Goal: Transaction & Acquisition: Purchase product/service

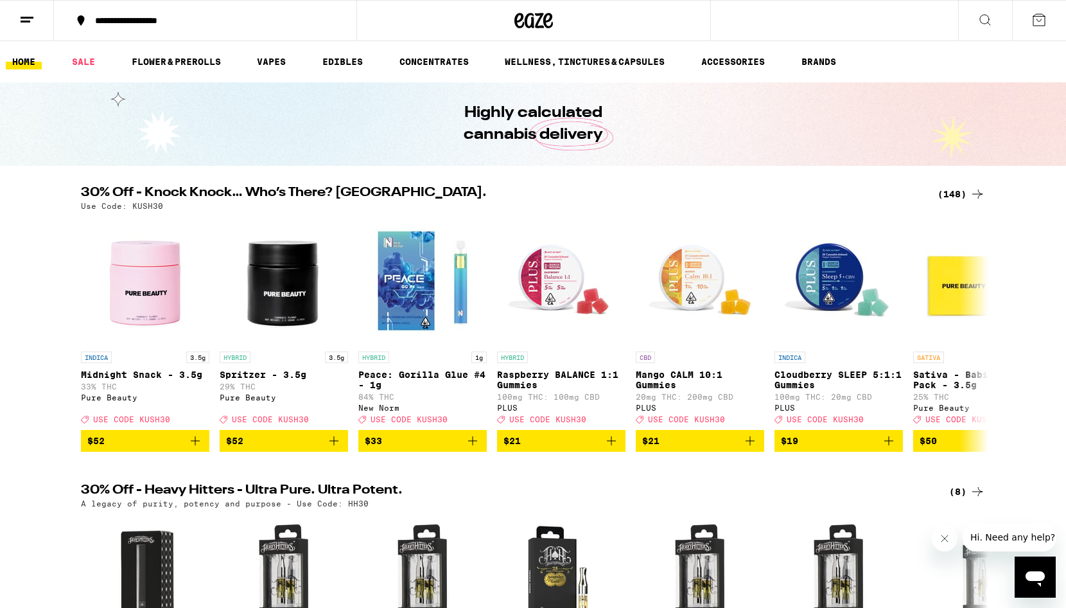
click at [951, 189] on div "(148)" at bounding box center [962, 193] width 48 height 15
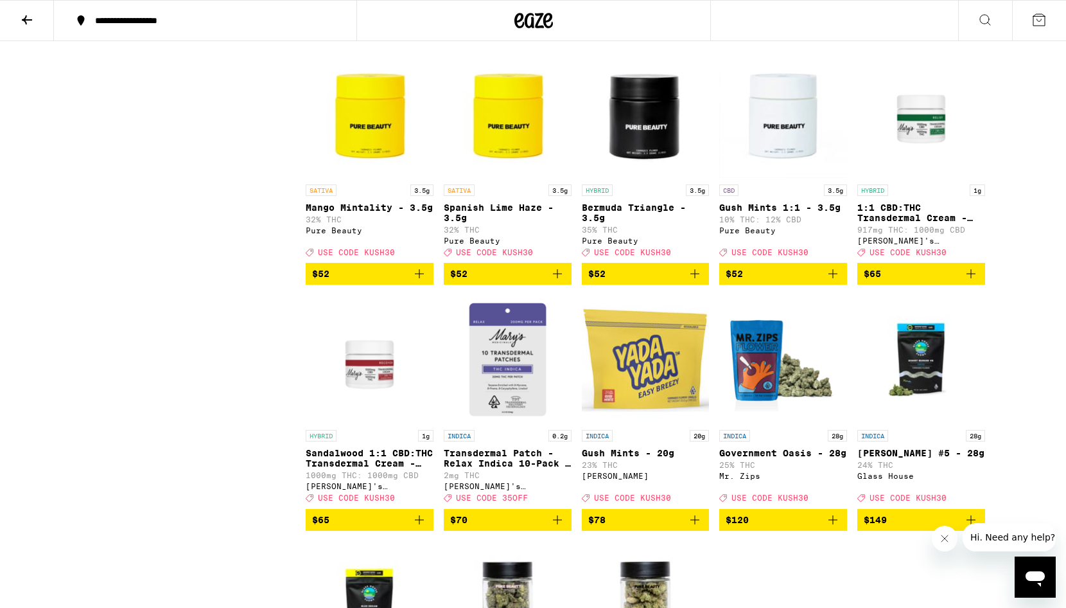
scroll to position [6741, 0]
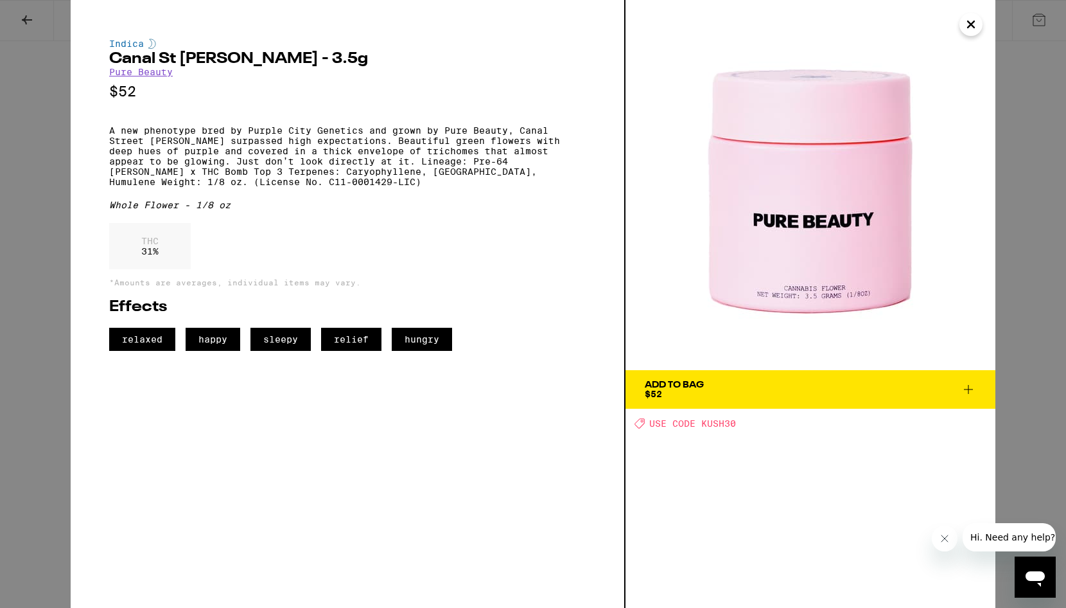
click at [1039, 211] on div "Indica Canal St [PERSON_NAME] - 3.5g Pure Beauty $52 A new phenotype bred by Pu…" at bounding box center [533, 304] width 1066 height 608
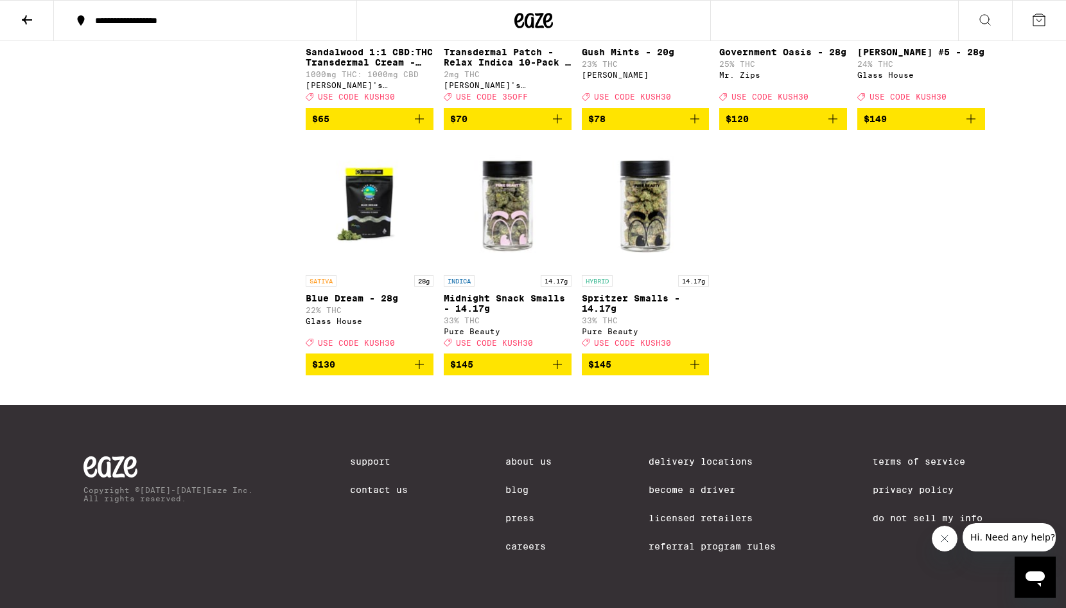
scroll to position [7233, 0]
click at [649, 268] on img "Open page for Spritzer Smalls - 14.17g from Pure Beauty" at bounding box center [646, 204] width 128 height 128
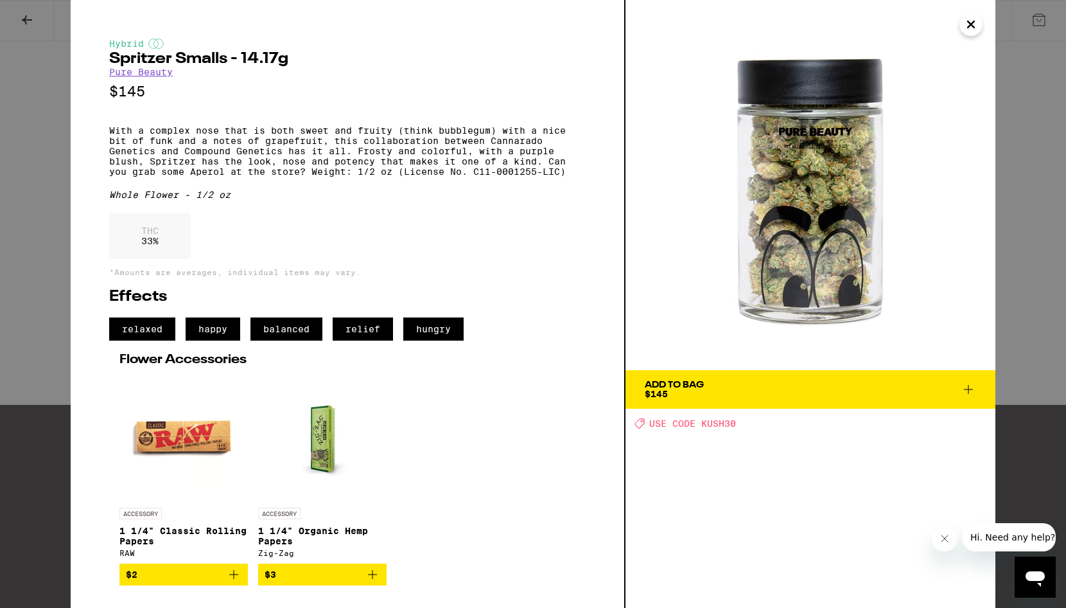
click at [152, 59] on h2 "Spritzer Smalls - 14.17g" at bounding box center [347, 58] width 477 height 15
copy h2 "Spritzer"
click at [42, 193] on div "Hybrid Spritzer Smalls - 14.17g Pure Beauty $145 With a complex nose that is bo…" at bounding box center [533, 304] width 1066 height 608
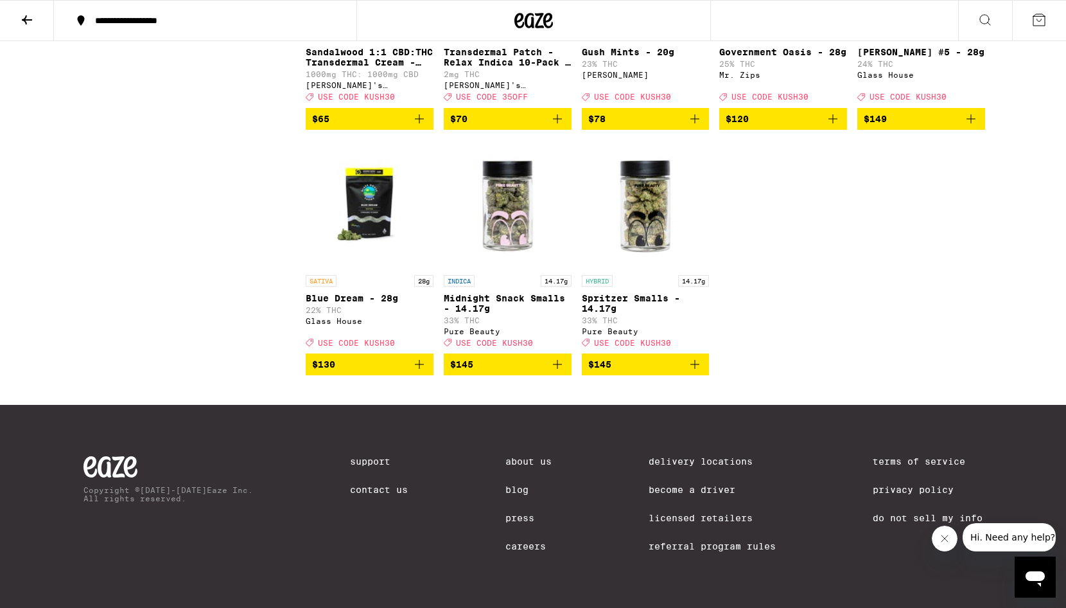
click at [509, 268] on img "Open page for Midnight Snack Smalls - 14.17g from Pure Beauty" at bounding box center [508, 204] width 128 height 128
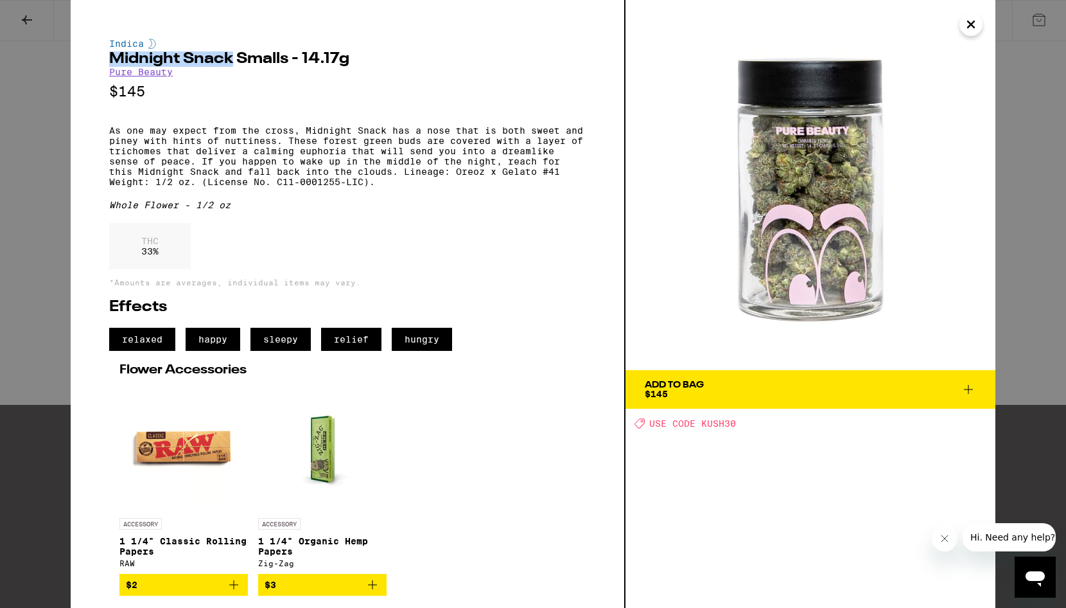
drag, startPoint x: 233, startPoint y: 57, endPoint x: 116, endPoint y: 53, distance: 117.6
click at [116, 52] on div "Indica Midnight Snack Smalls - 14.17g Pure Beauty $145 As one may expect from t…" at bounding box center [347, 317] width 477 height 557
copy h2 "Midnight Snack"
click at [328, 145] on p "As one may expect from the cross, Midnight Snack has a nose that is both sweet …" at bounding box center [347, 156] width 477 height 62
drag, startPoint x: 456, startPoint y: 186, endPoint x: 562, endPoint y: 180, distance: 106.1
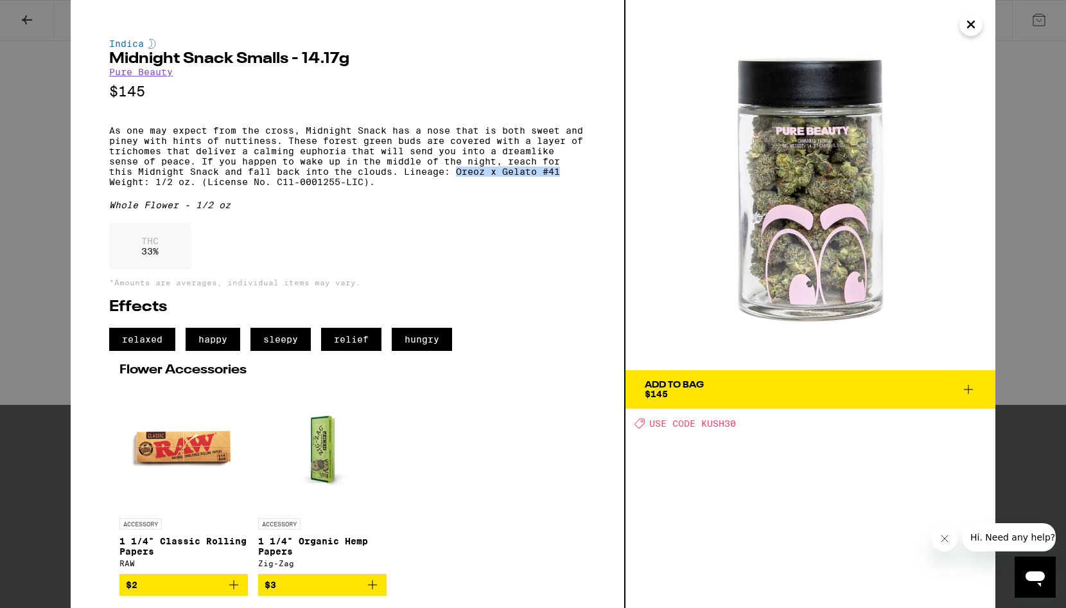
click at [562, 180] on p "As one may expect from the cross, Midnight Snack has a nose that is both sweet …" at bounding box center [347, 156] width 477 height 62
copy p "Oreoz x Gelato #41"
click at [41, 295] on div "Indica Midnight Snack Smalls - 14.17g Pure Beauty $145 As one may expect from t…" at bounding box center [533, 304] width 1066 height 608
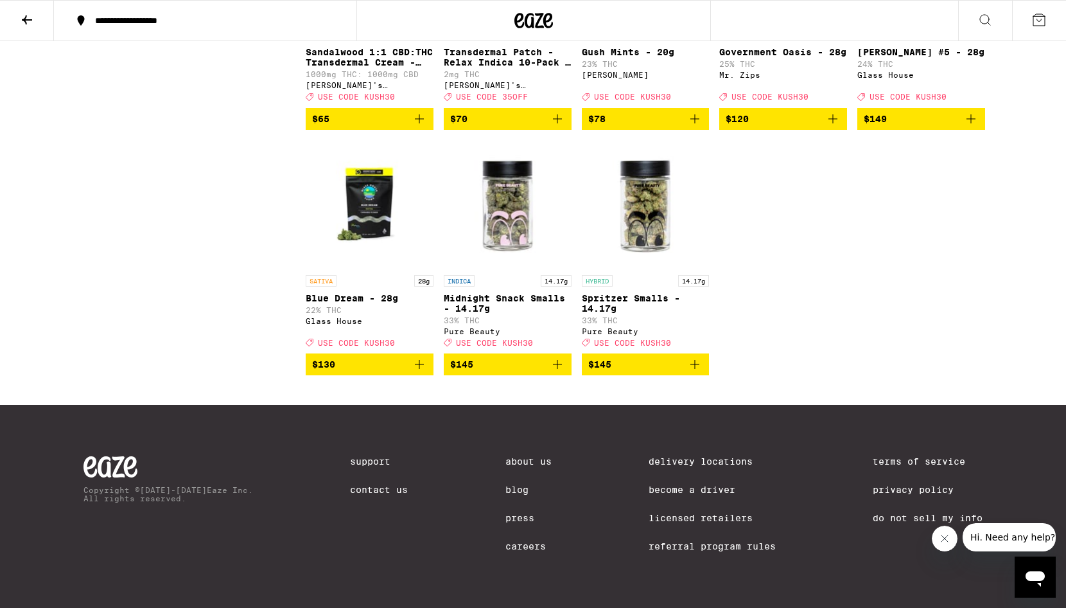
click at [624, 372] on span "$145" at bounding box center [645, 363] width 115 height 15
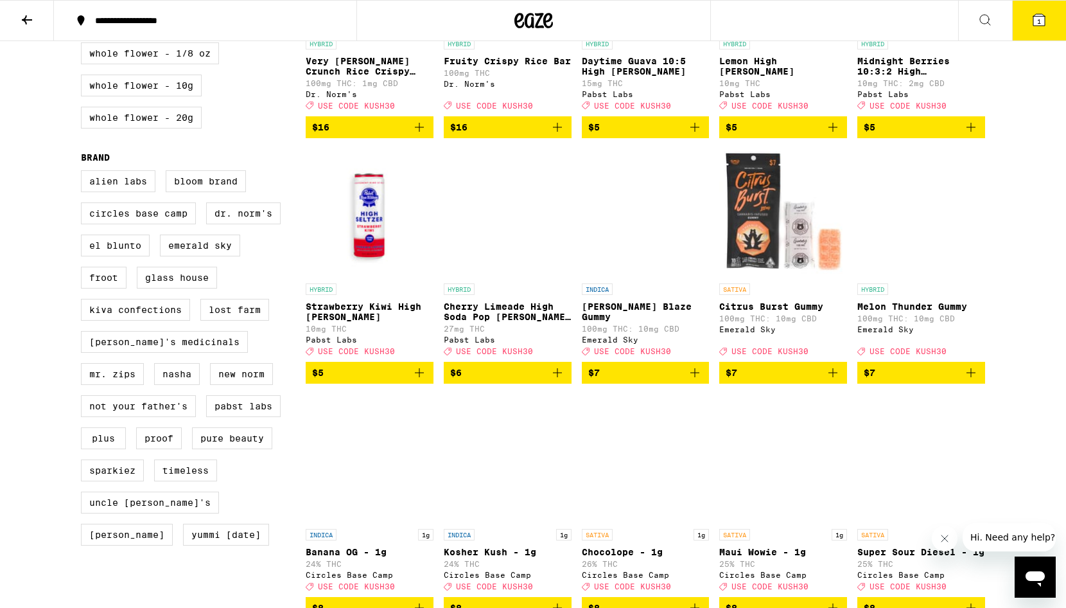
scroll to position [757, 0]
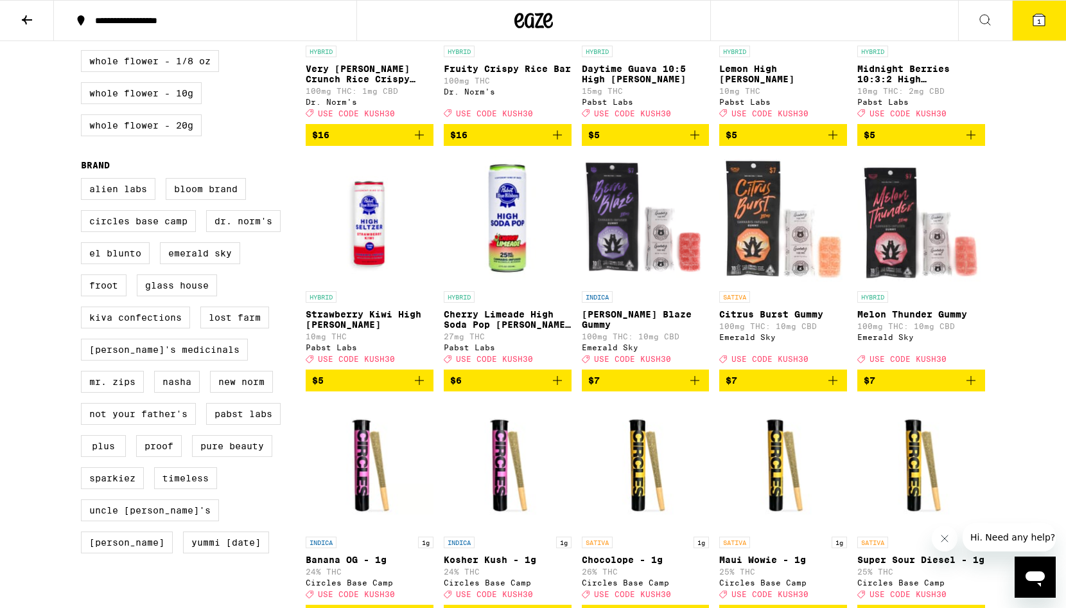
click at [506, 277] on img "Open page for Cherry Limeade High Soda Pop Seltzer - 25mg from Pabst Labs" at bounding box center [508, 220] width 128 height 128
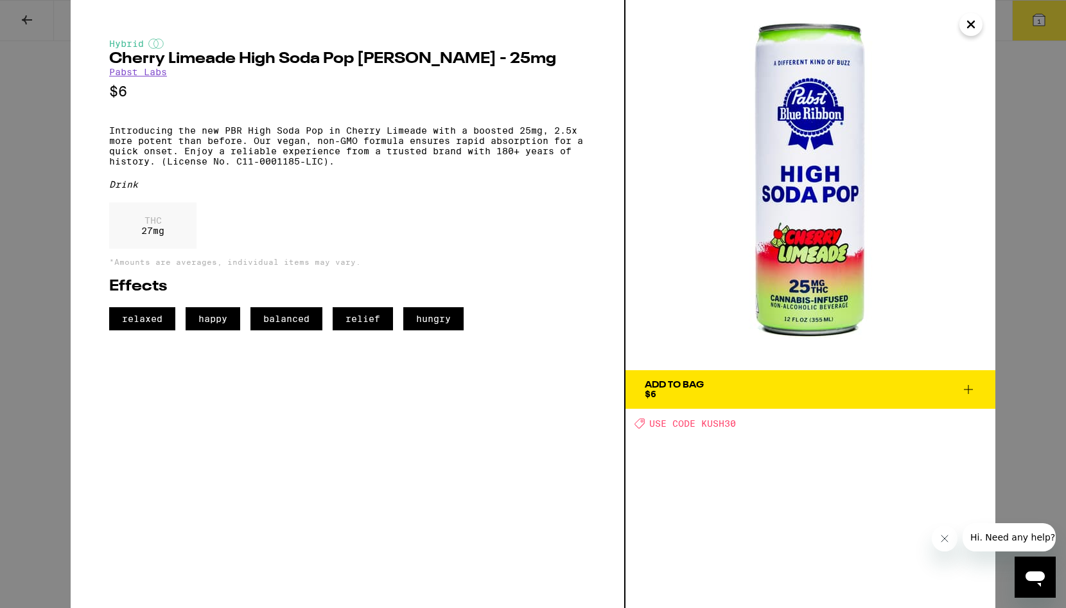
click at [64, 197] on div "Hybrid Cherry Limeade High Soda Pop [PERSON_NAME] - 25mg Pabst Labs $6 Introduc…" at bounding box center [533, 304] width 1066 height 608
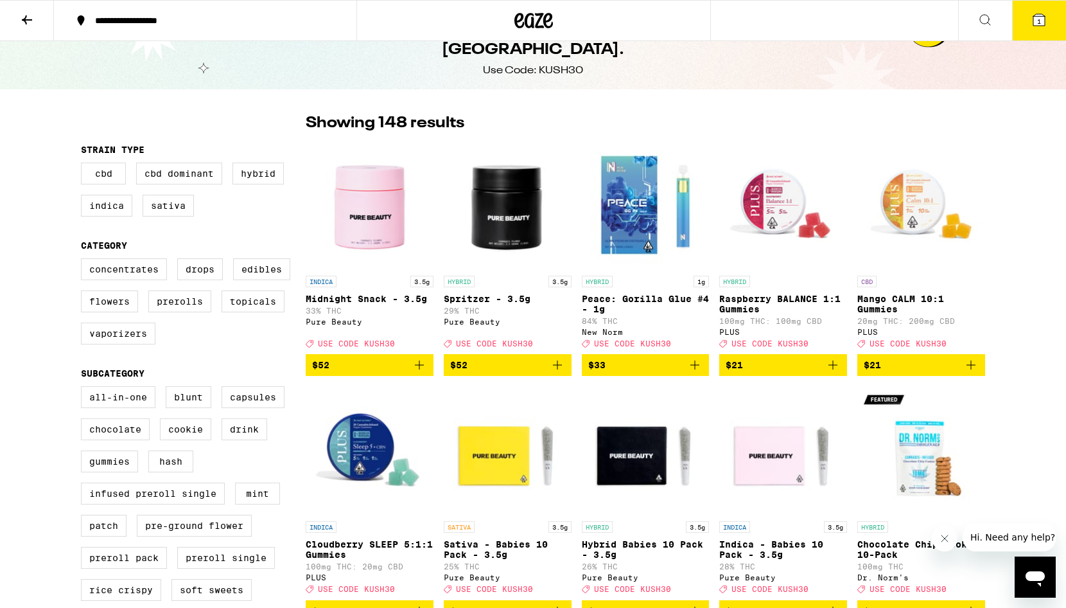
scroll to position [31, 0]
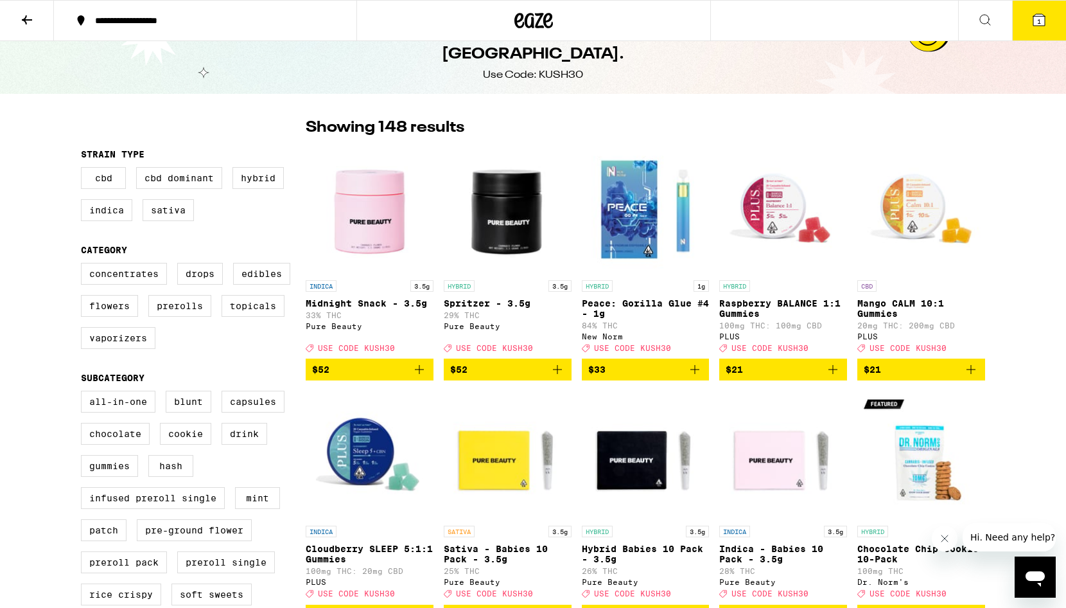
click at [358, 225] on img "Open page for Midnight Snack - 3.5g from Pure Beauty" at bounding box center [370, 209] width 128 height 128
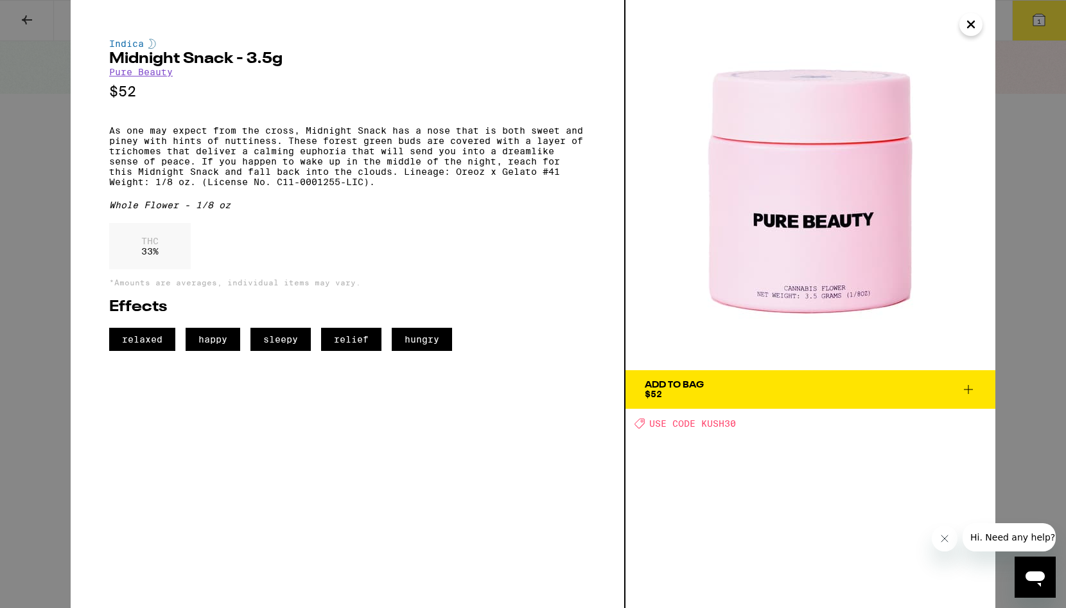
click at [69, 173] on div "Indica Midnight Snack - 3.5g Pure Beauty $52 As one may expect from the cross, …" at bounding box center [533, 304] width 1066 height 608
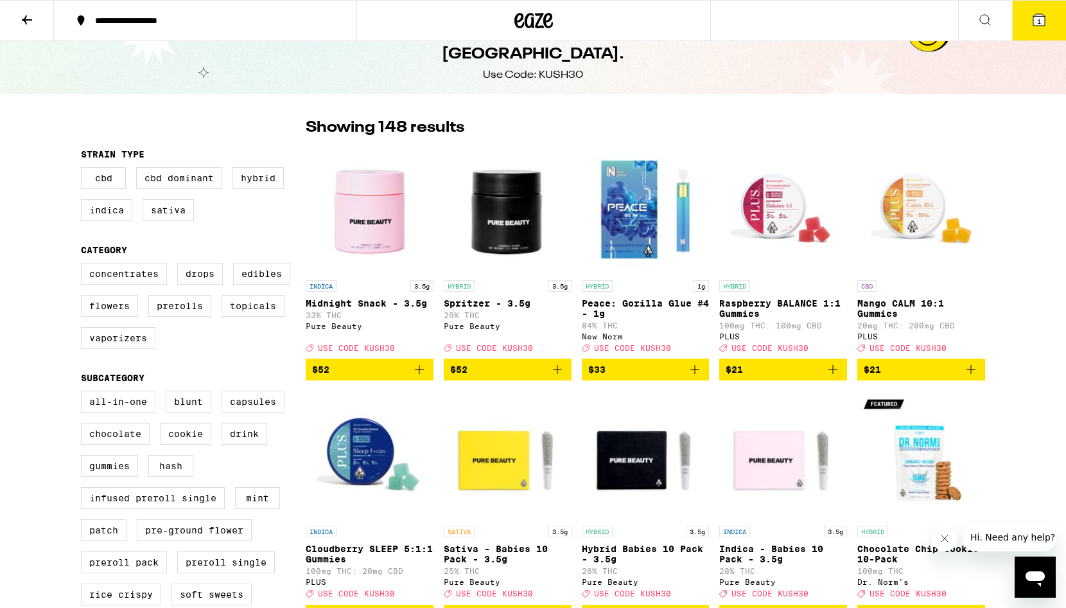
click at [532, 210] on img "Open page for Spritzer - 3.5g from Pure Beauty" at bounding box center [508, 209] width 128 height 128
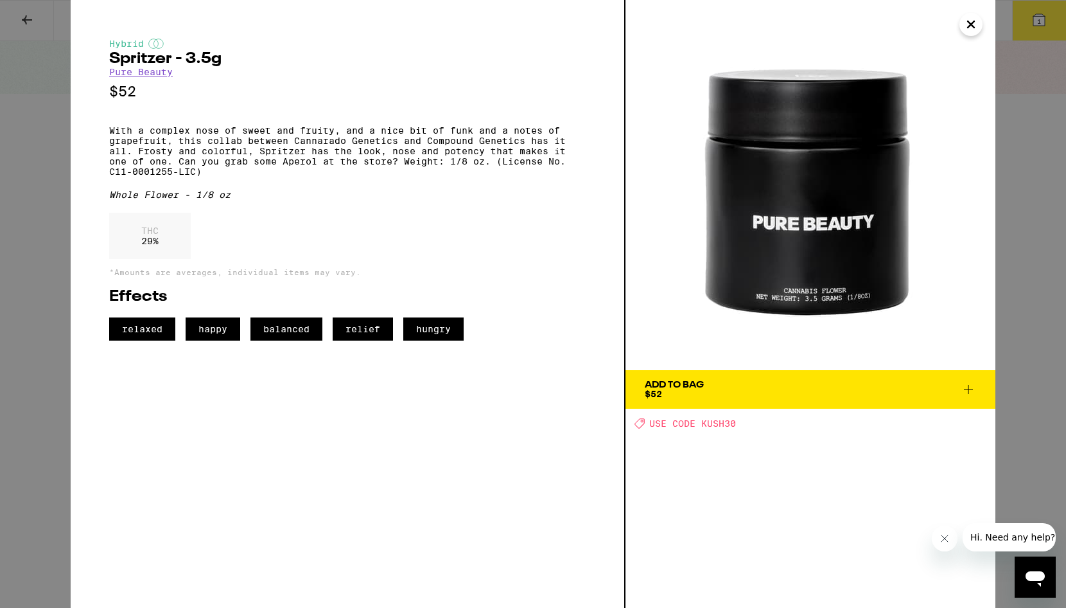
click at [78, 186] on div "Hybrid Spritzer - 3.5g Pure Beauty $52 With a complex nose of sweet and fruity,…" at bounding box center [348, 304] width 555 height 608
click at [49, 179] on div "Hybrid Spritzer - 3.5g Pure Beauty $52 With a complex nose of sweet and fruity,…" at bounding box center [533, 304] width 1066 height 608
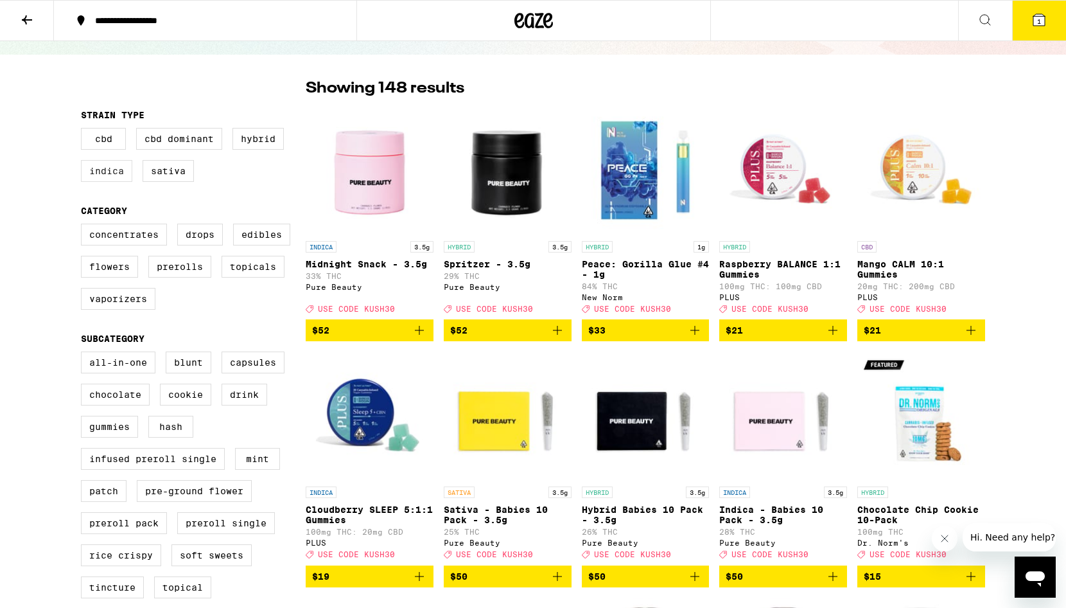
scroll to position [75, 0]
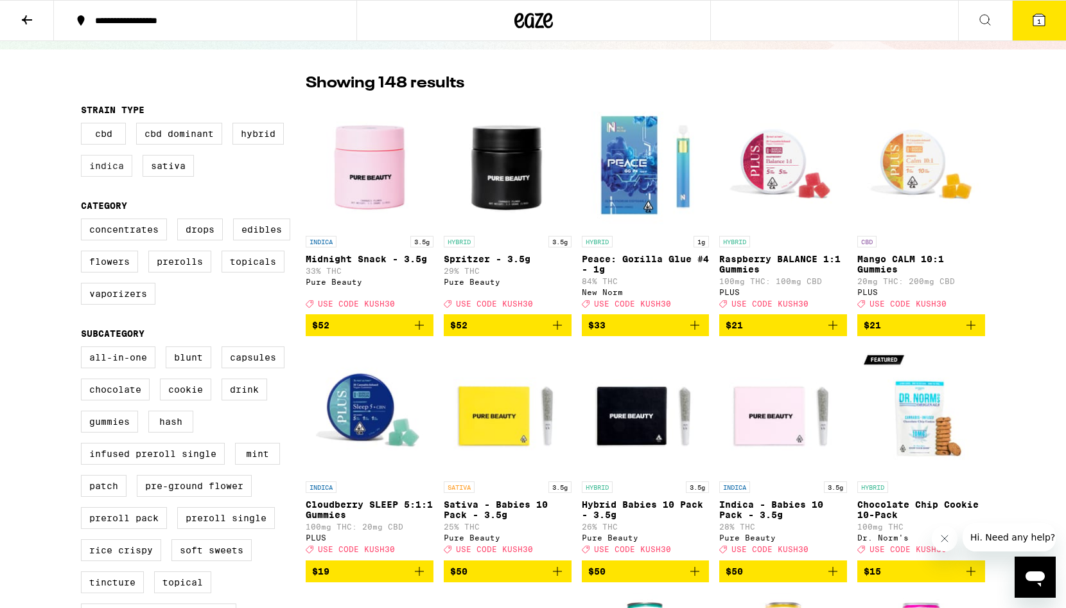
click at [114, 211] on legend "Category" at bounding box center [104, 205] width 46 height 10
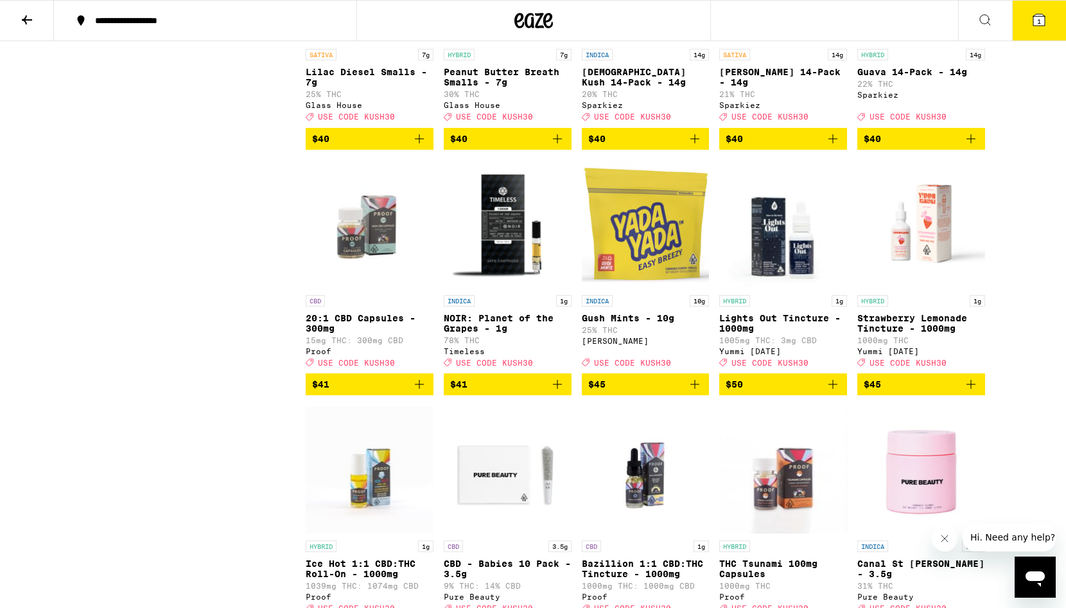
scroll to position [6143, 0]
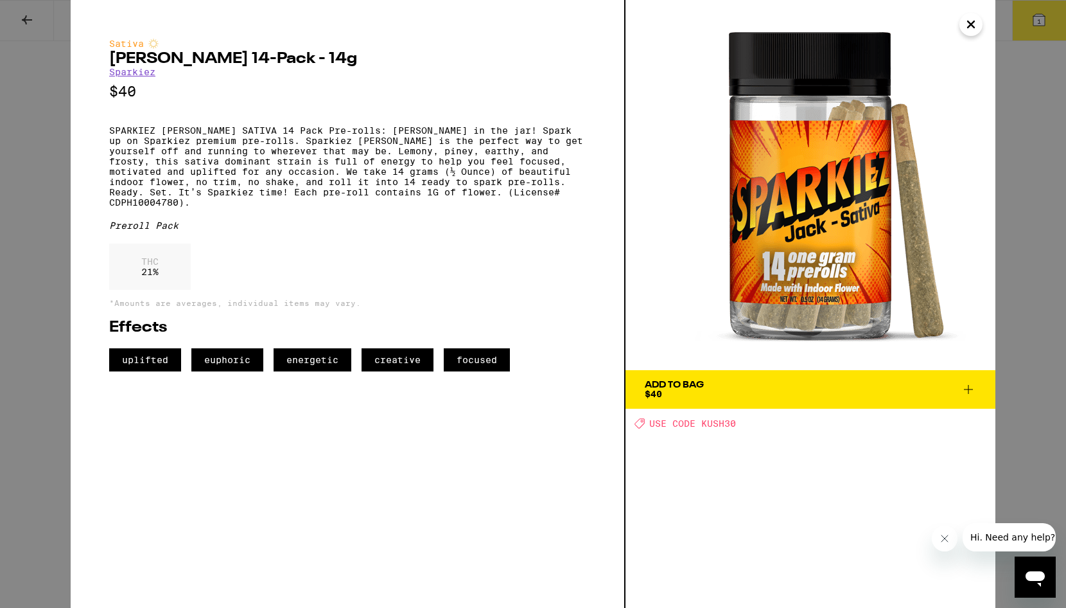
click at [1041, 208] on div "Sativa Jack 14-Pack - 14g Sparkiez $40 SPARKIEZ JACK SATIVA 14 Pack Pre-rolls: …" at bounding box center [533, 304] width 1066 height 608
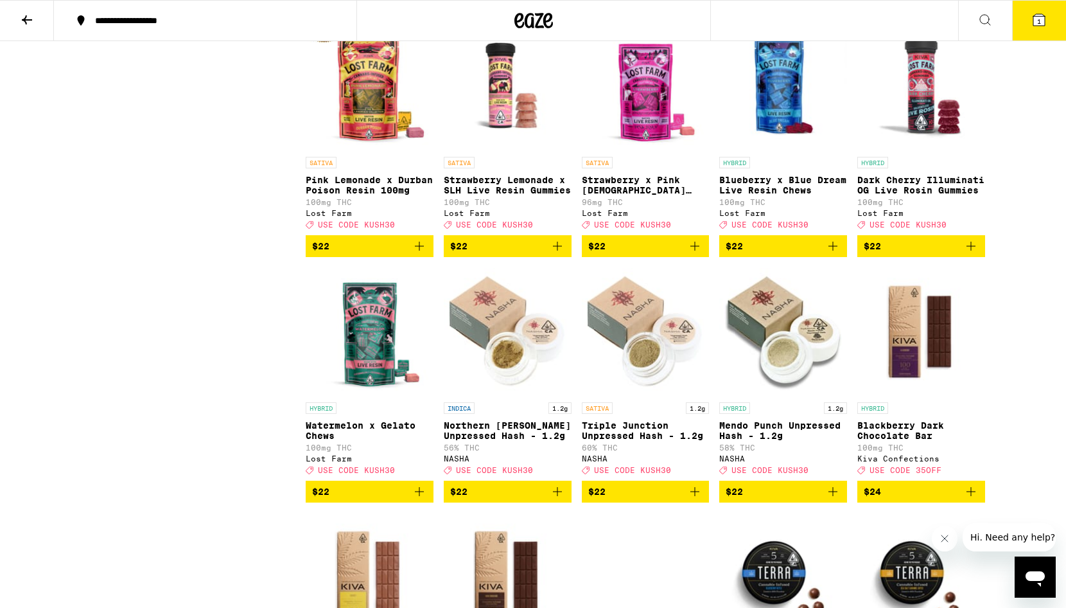
scroll to position [4469, 0]
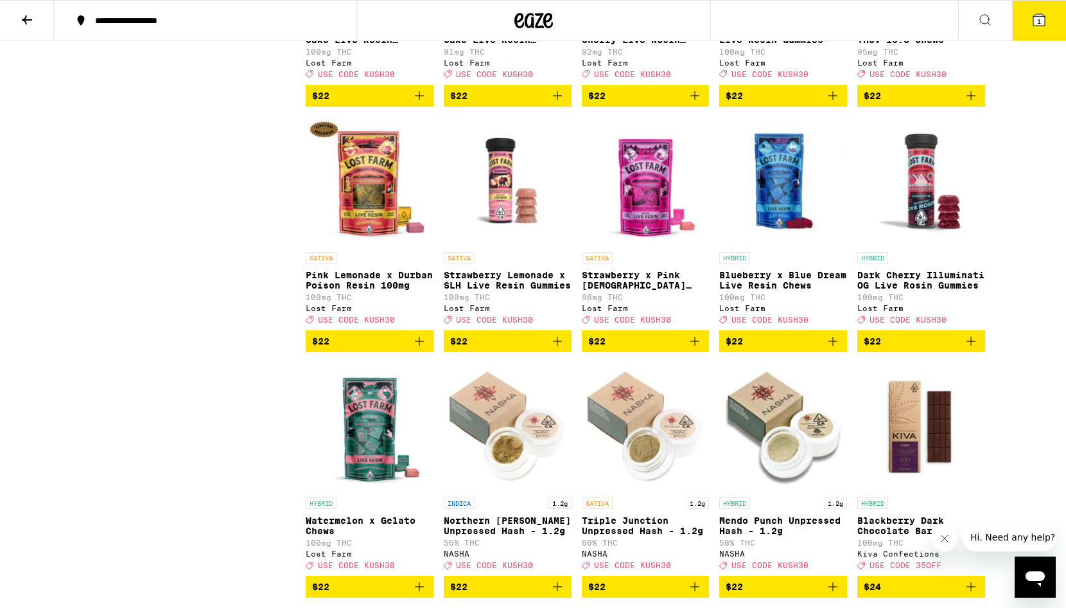
click at [29, 19] on icon at bounding box center [27, 19] width 10 height 9
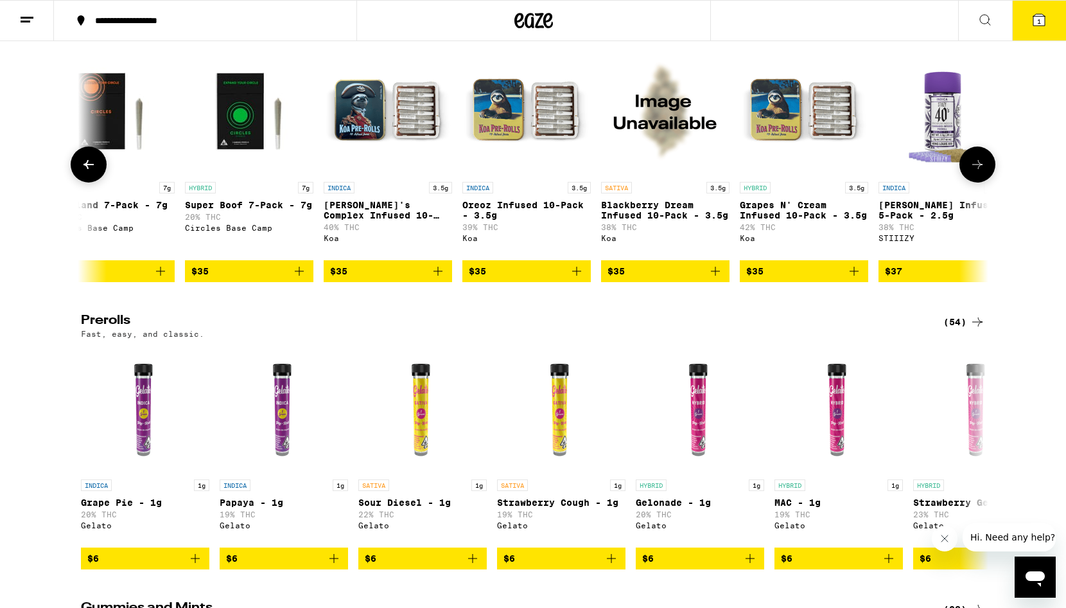
scroll to position [0, 4060]
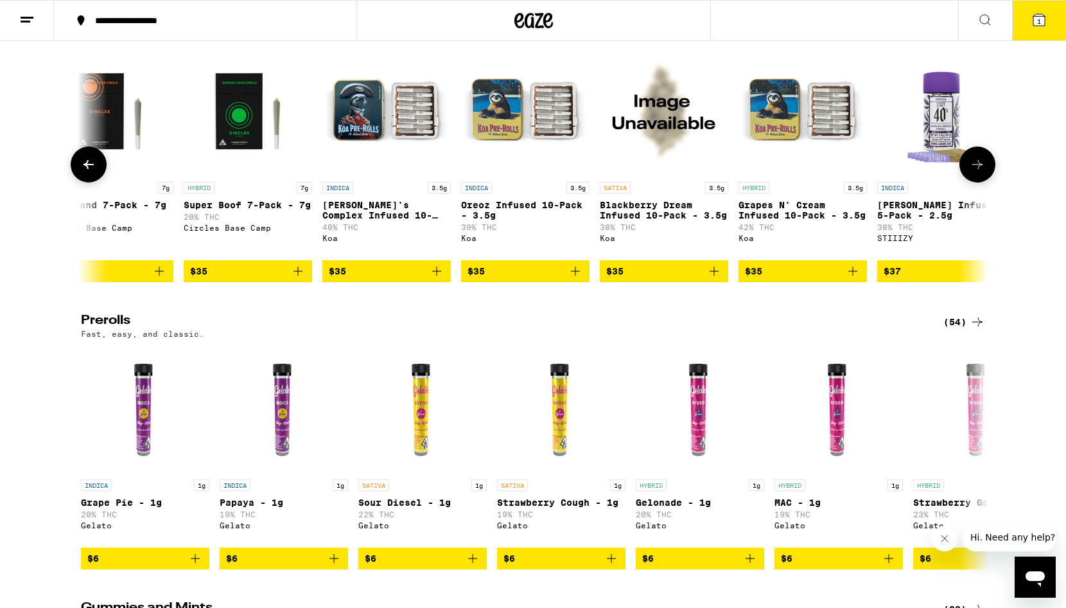
click at [508, 175] on img "Open page for Oreoz Infused 10-Pack - 3.5g from Koa" at bounding box center [525, 111] width 128 height 128
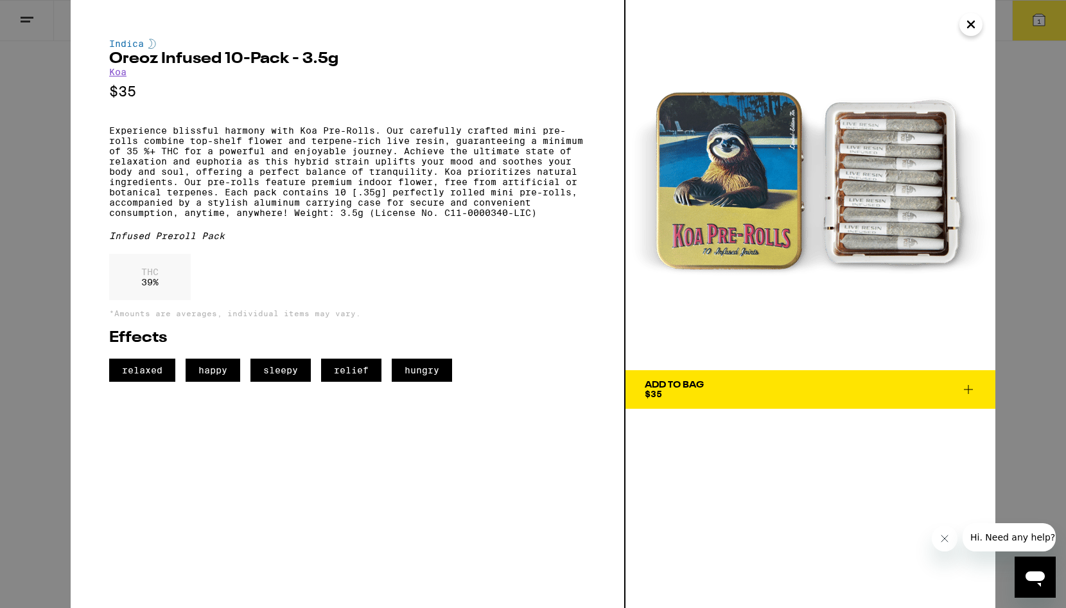
click at [63, 172] on div "Indica Oreoz Infused 10-Pack - 3.5g Koa $35 Experience blissful harmony with Ko…" at bounding box center [533, 304] width 1066 height 608
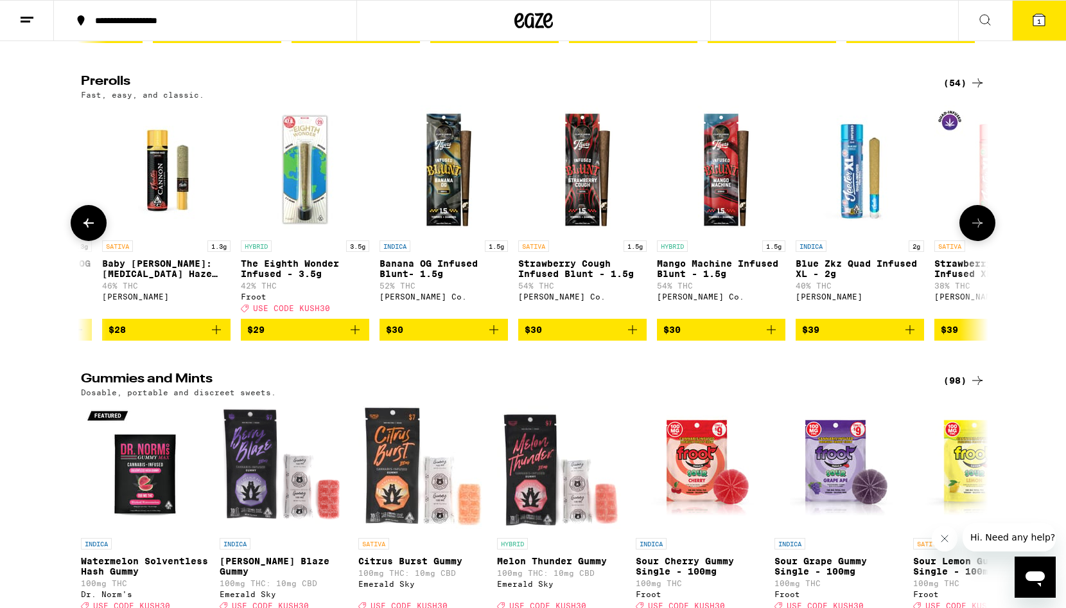
scroll to position [0, 6471]
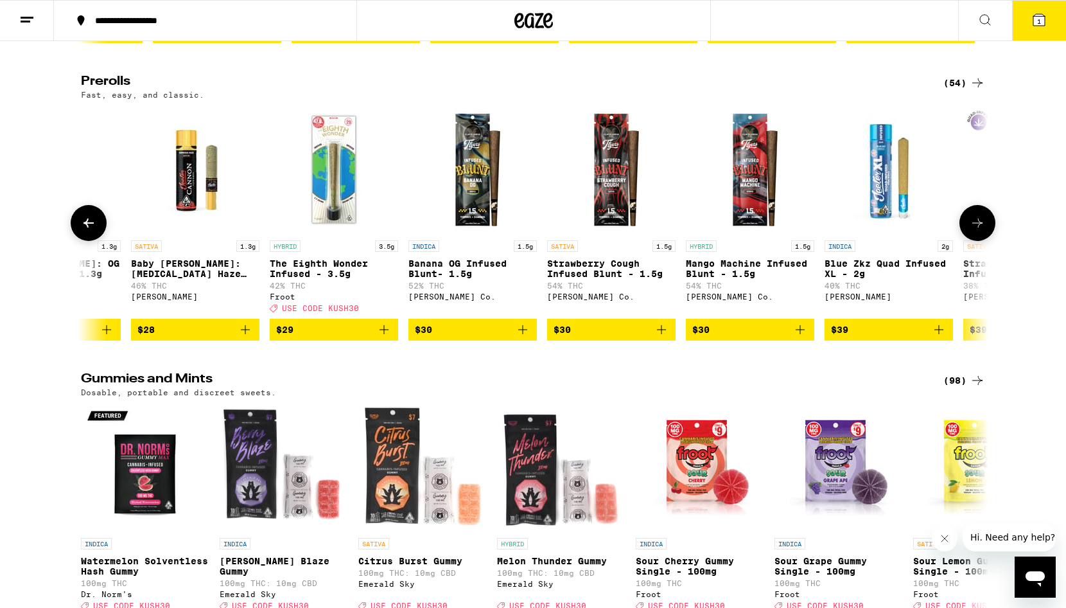
click at [351, 234] on img "Open page for The Eighth Wonder Infused - 3.5g from Froot" at bounding box center [334, 169] width 128 height 128
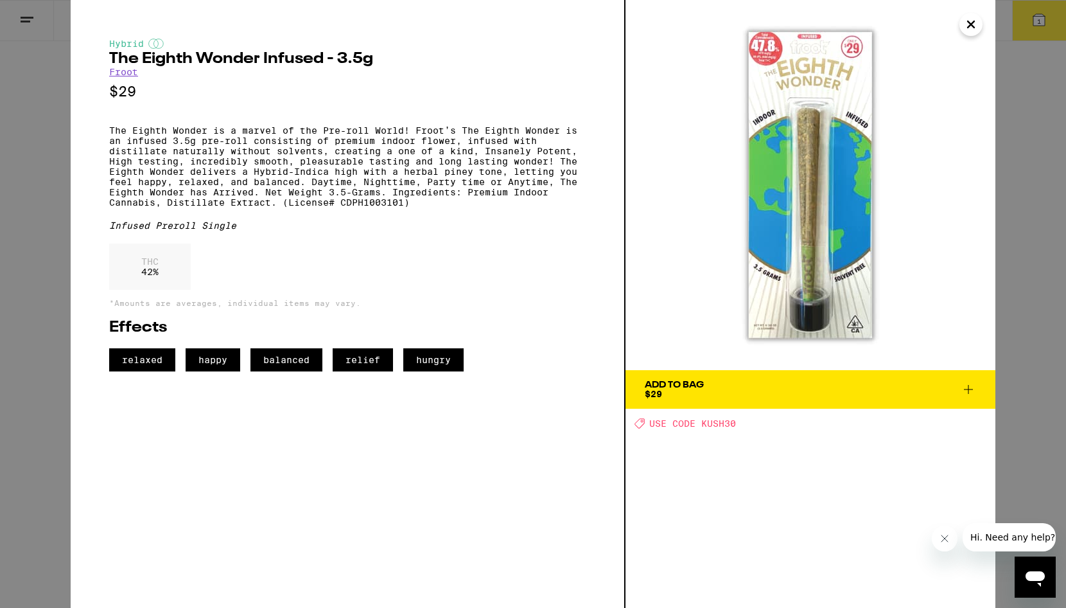
click at [24, 242] on div "Hybrid The Eighth Wonder Infused - 3.5g Froot $29 The Eighth Wonder is a marvel…" at bounding box center [533, 304] width 1066 height 608
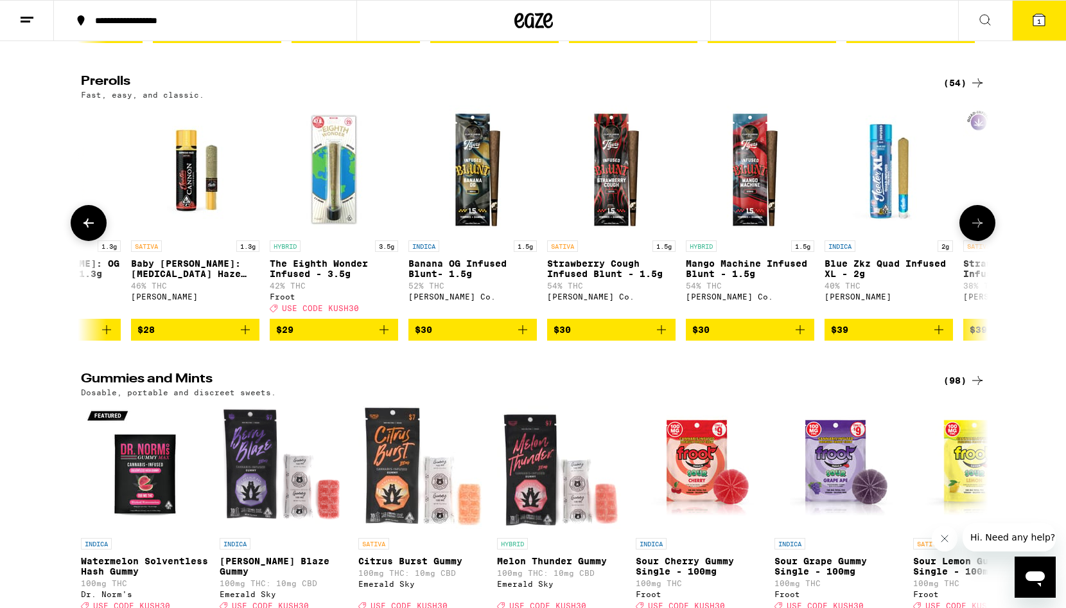
click at [325, 234] on img "Open page for The Eighth Wonder Infused - 3.5g from Froot" at bounding box center [334, 169] width 128 height 128
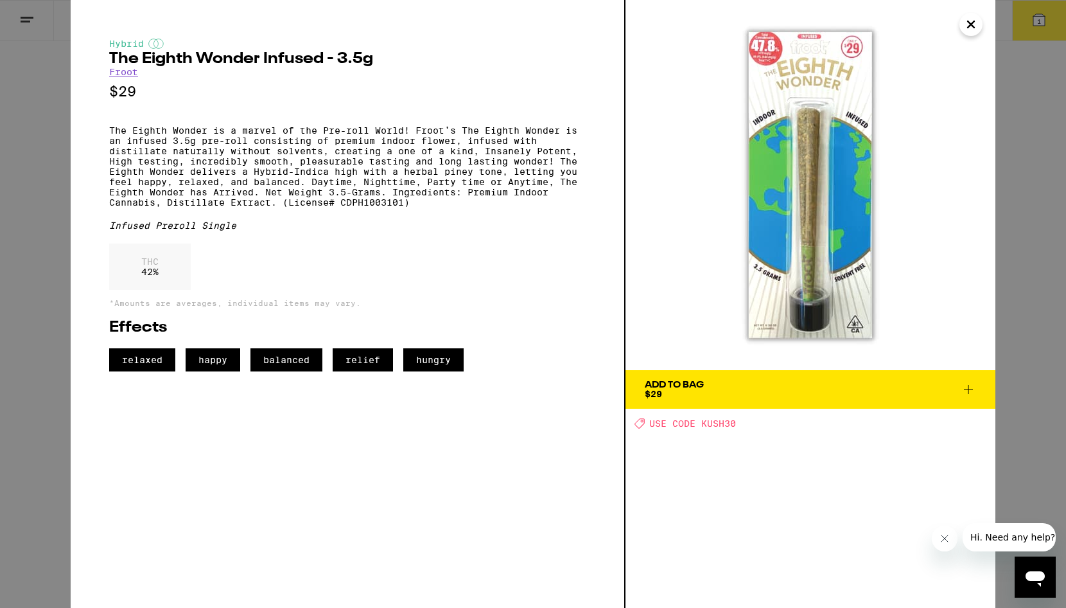
click at [60, 190] on div "Hybrid The Eighth Wonder Infused - 3.5g Froot $29 The Eighth Wonder is a marvel…" at bounding box center [533, 304] width 1066 height 608
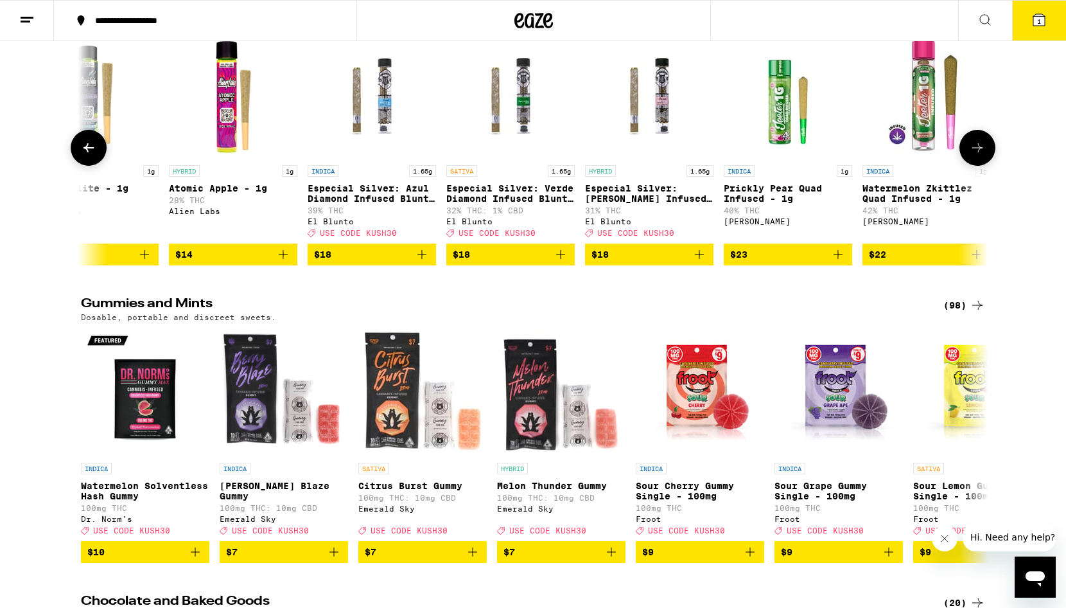
scroll to position [0, 5054]
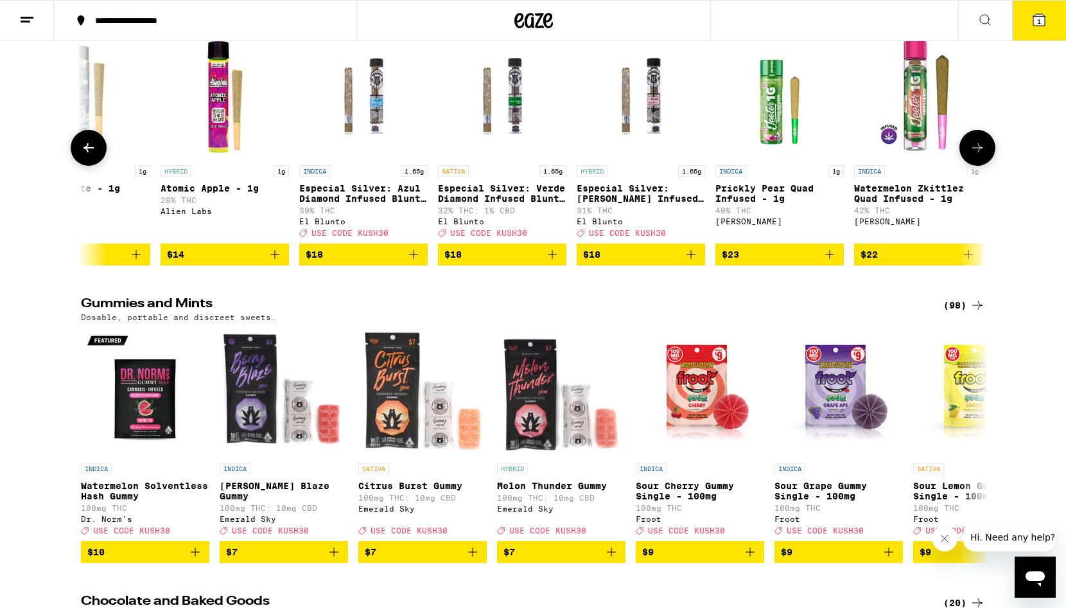
click at [367, 159] on img "Open page for Especial Silver: Azul Diamond Infused Blunt - 1.65g from El Blunto" at bounding box center [363, 94] width 128 height 128
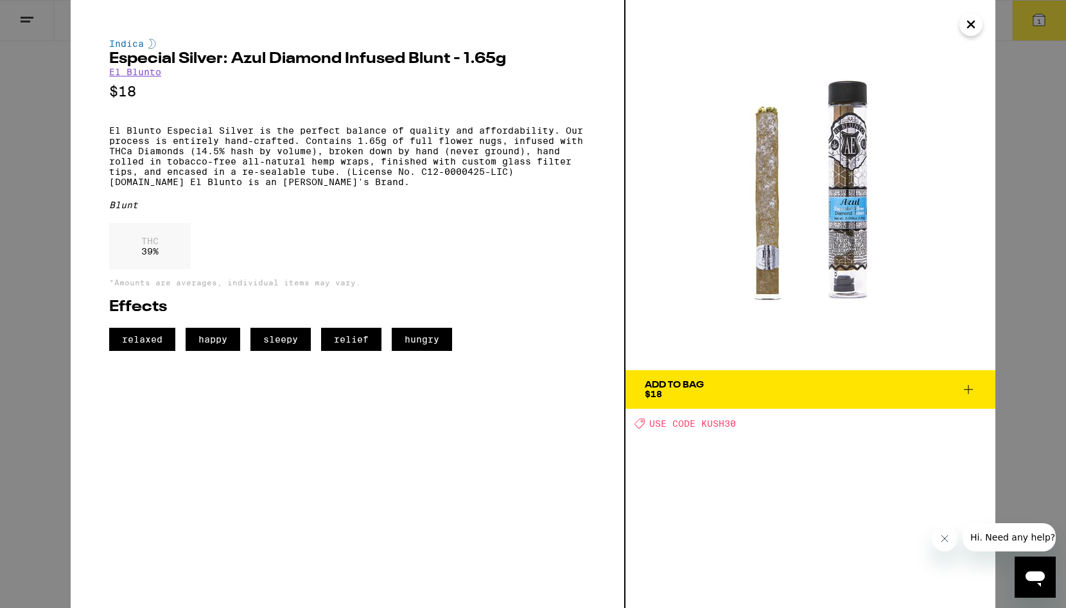
click at [51, 274] on div "Indica Especial Silver: Azul Diamond Infused Blunt - 1.65g El Blunto $18 El Blu…" at bounding box center [533, 304] width 1066 height 608
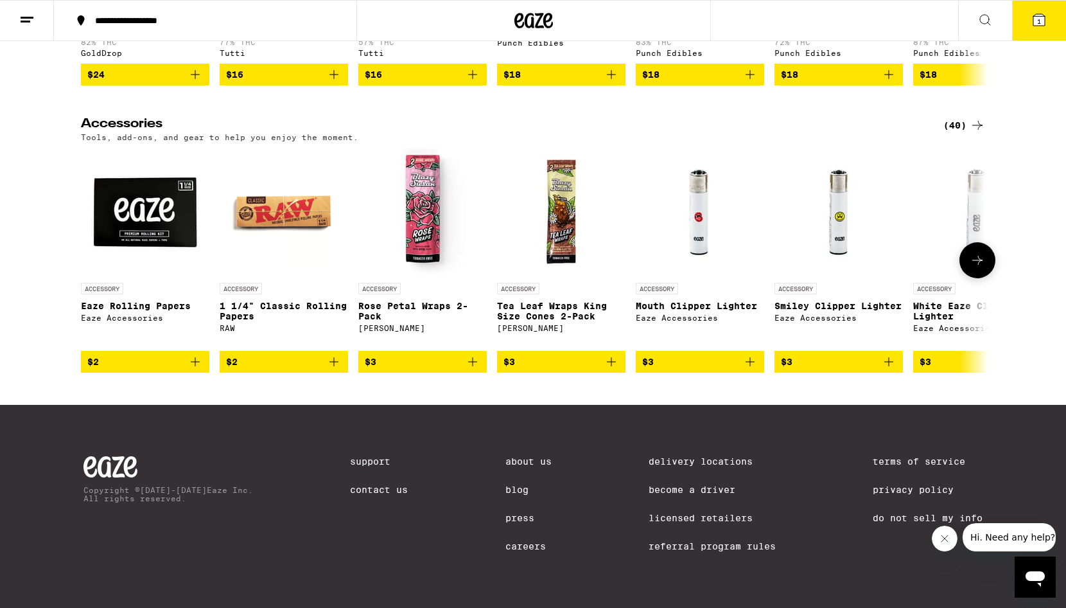
click at [127, 369] on span "$2" at bounding box center [145, 361] width 116 height 15
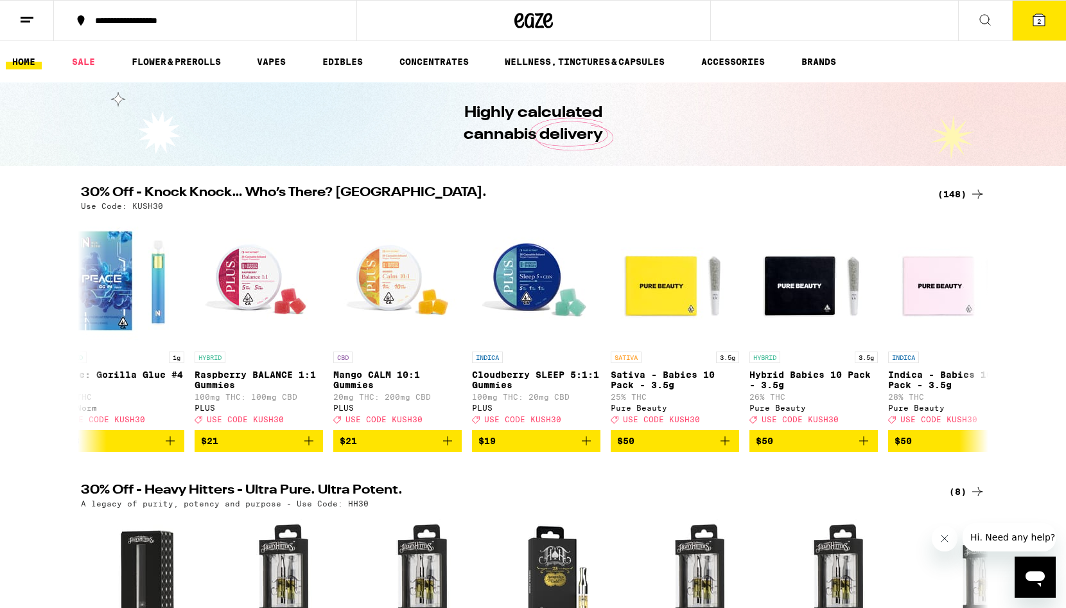
click at [1046, 23] on icon at bounding box center [1039, 19] width 15 height 15
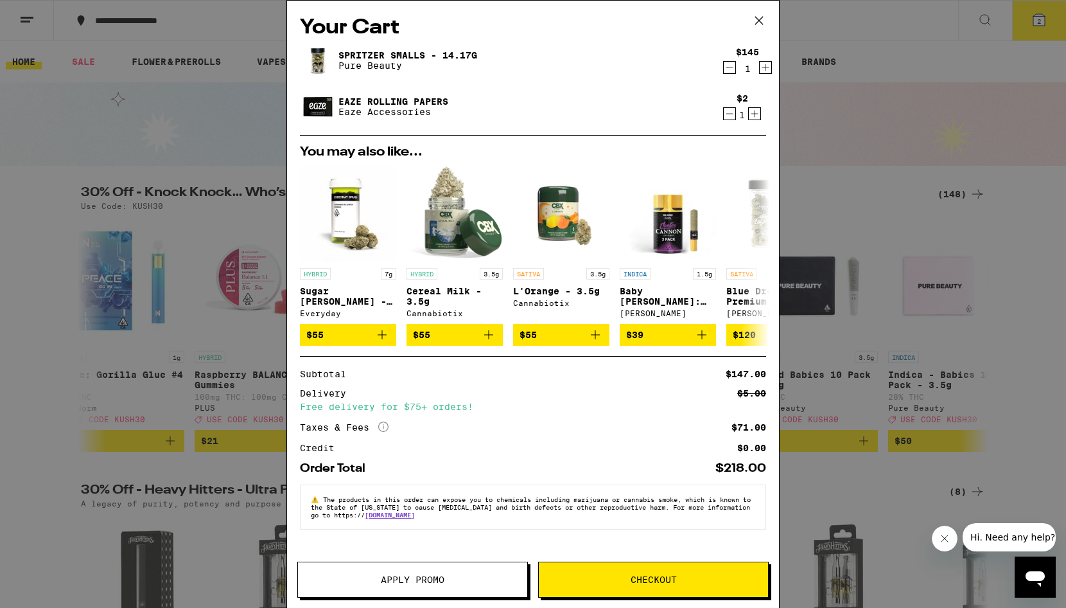
click at [904, 119] on div "Your Cart Spritzer Smalls - 14.17g Pure Beauty $145 1 Eaze Rolling Papers Eaze …" at bounding box center [533, 304] width 1066 height 608
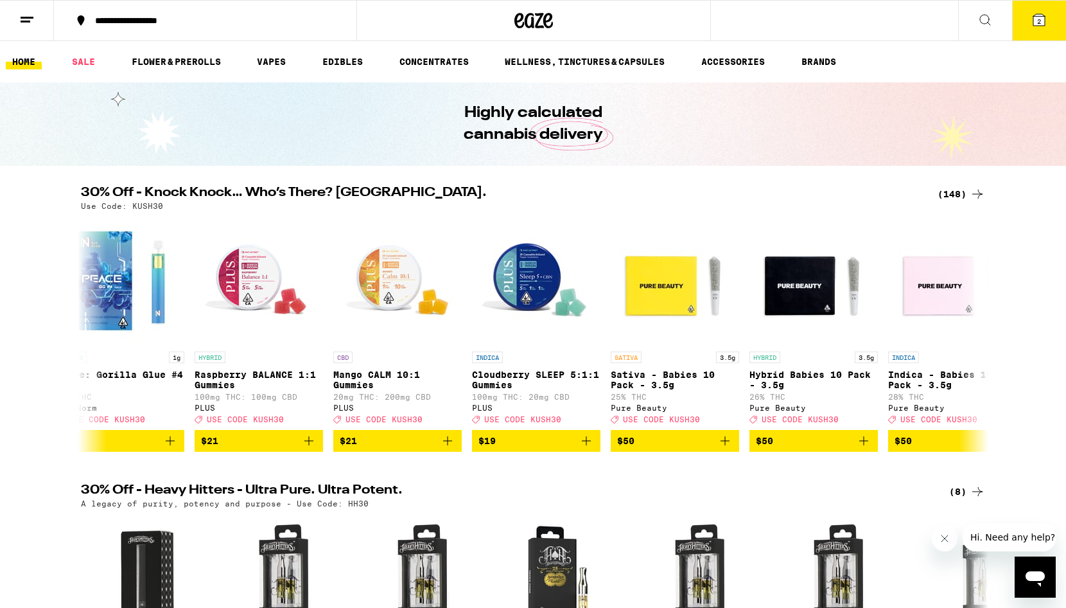
click at [1035, 22] on icon at bounding box center [1040, 20] width 12 height 12
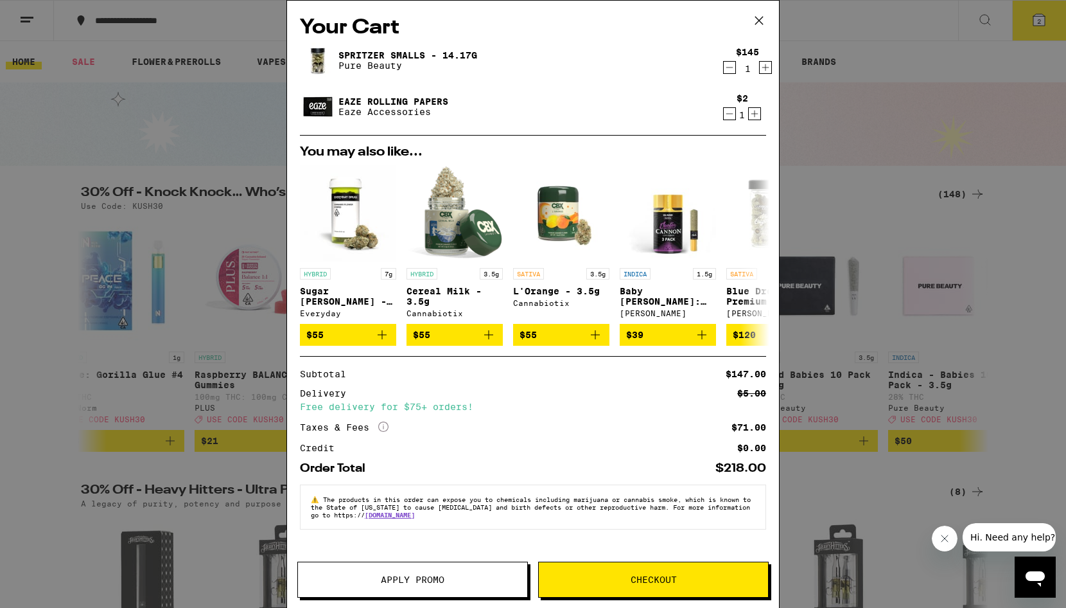
click at [407, 572] on button "Apply Promo" at bounding box center [412, 579] width 231 height 36
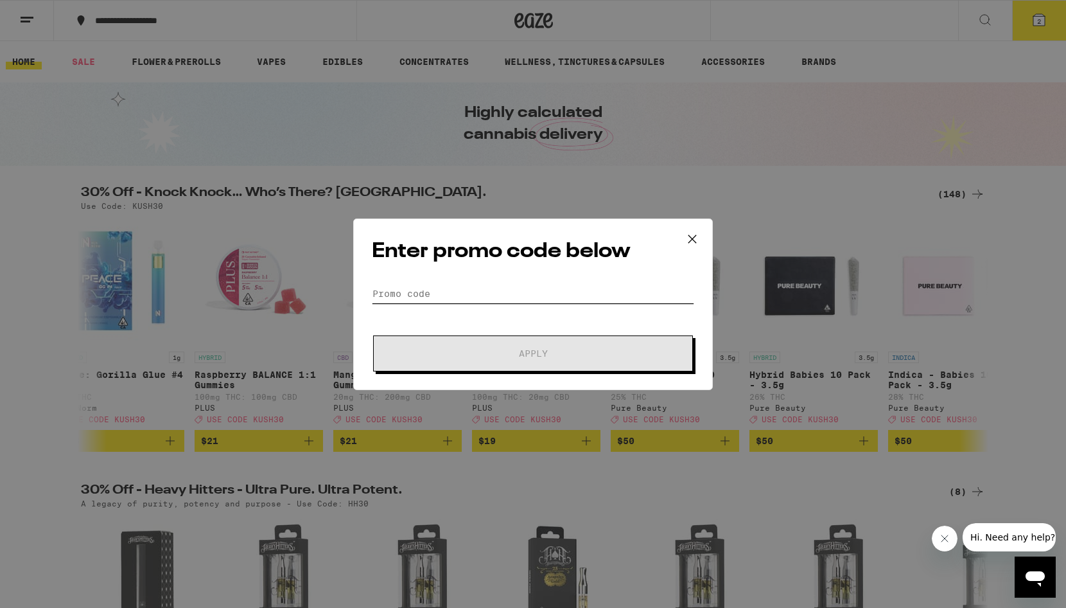
click at [452, 296] on input "Promo Code" at bounding box center [533, 293] width 322 height 19
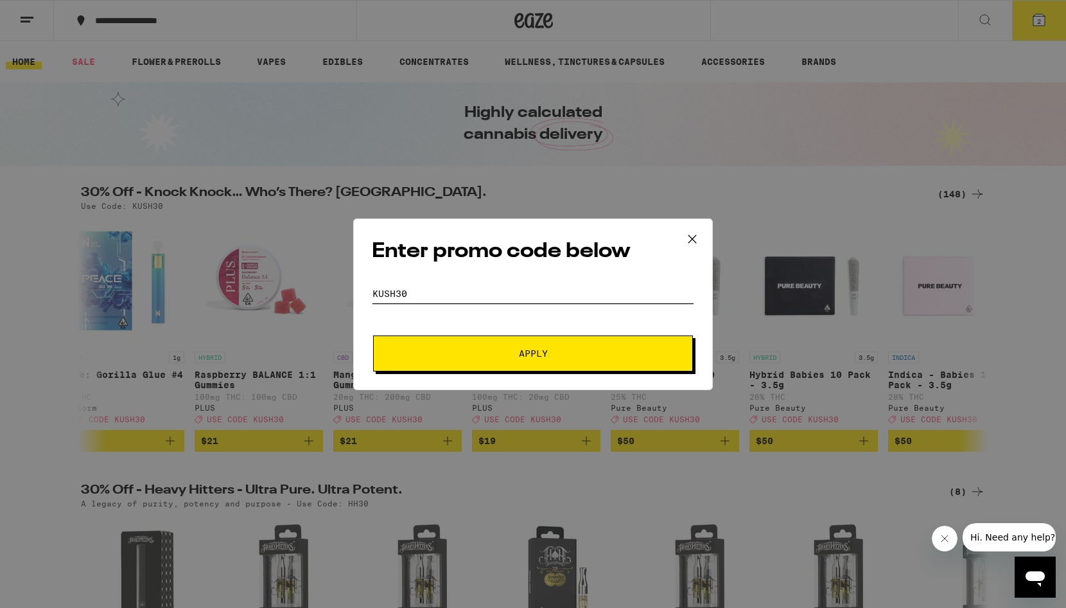
type input "kush30"
click at [481, 349] on span "Apply" at bounding box center [533, 353] width 231 height 9
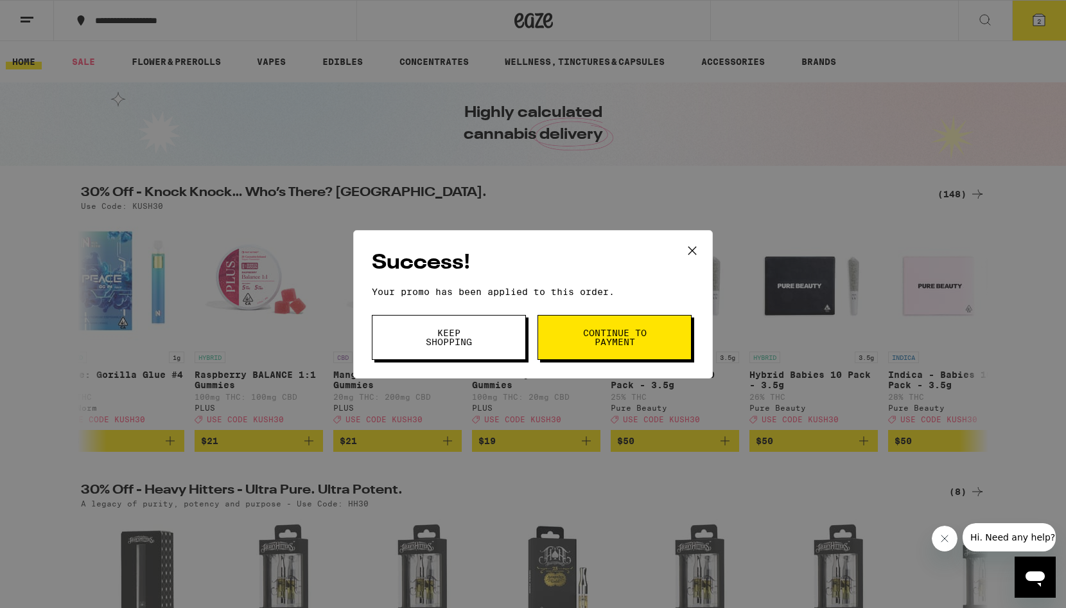
click at [477, 348] on button "Keep Shopping" at bounding box center [449, 337] width 154 height 45
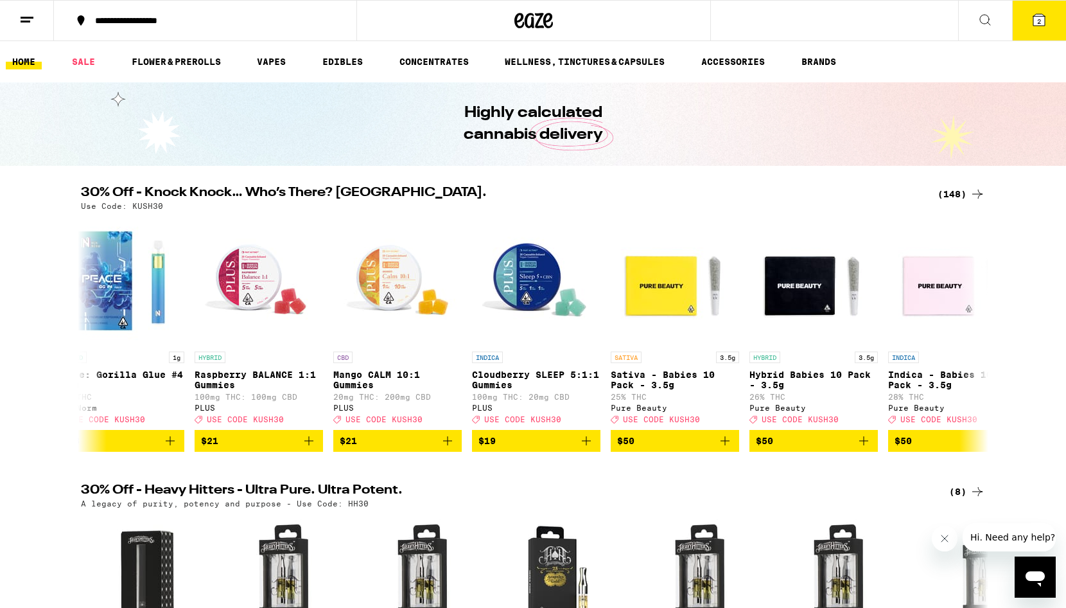
click at [1038, 21] on span "2" at bounding box center [1039, 21] width 4 height 8
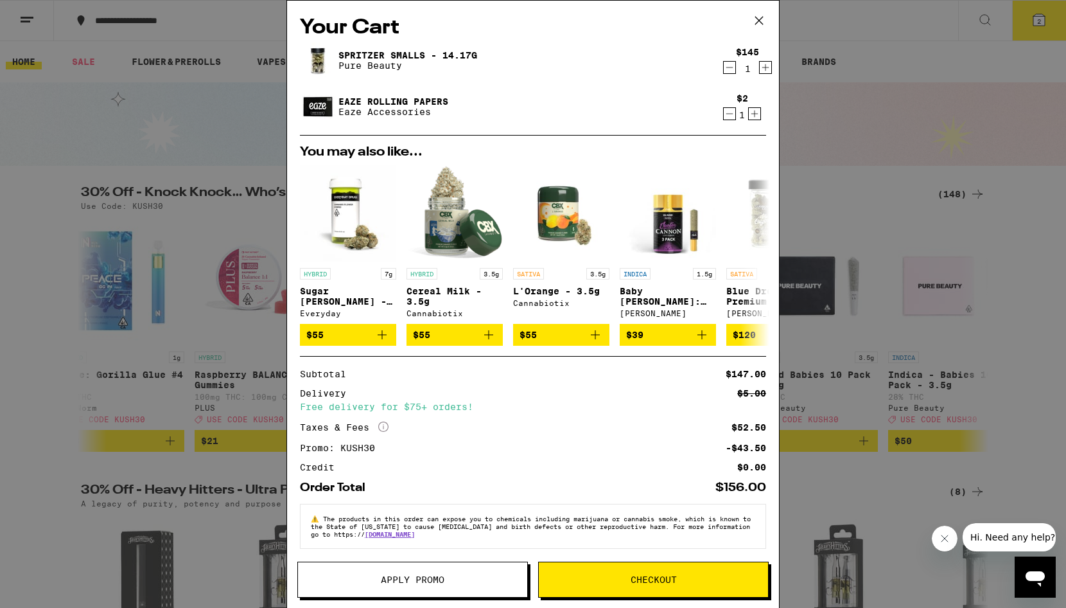
click at [920, 151] on div "Your Cart Spritzer Smalls - 14.17g Pure Beauty $145 1 Eaze Rolling Papers Eaze …" at bounding box center [533, 304] width 1066 height 608
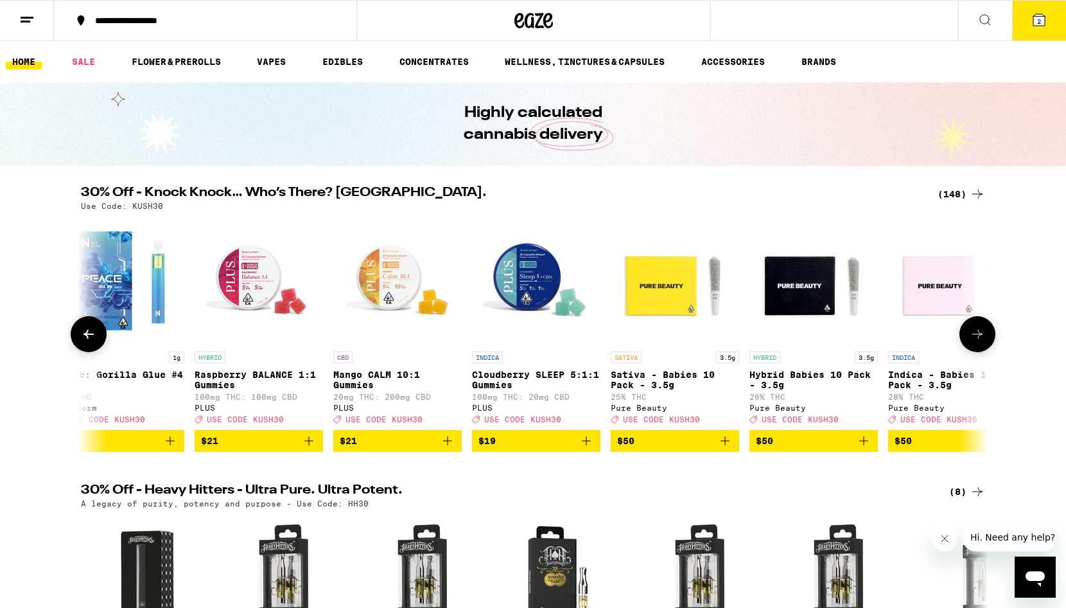
click at [970, 339] on icon at bounding box center [977, 333] width 15 height 15
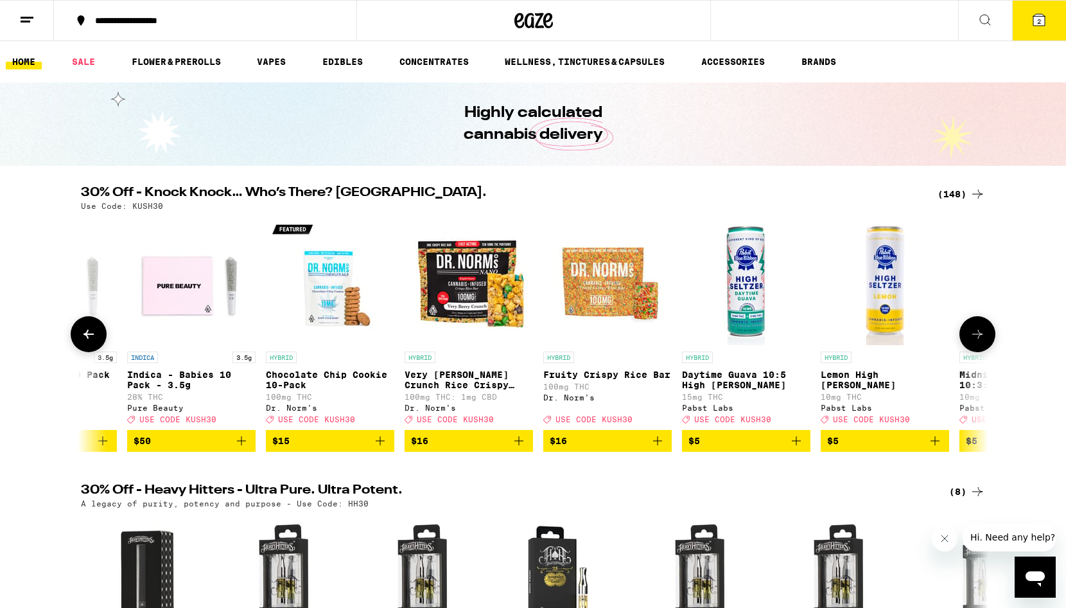
scroll to position [0, 1067]
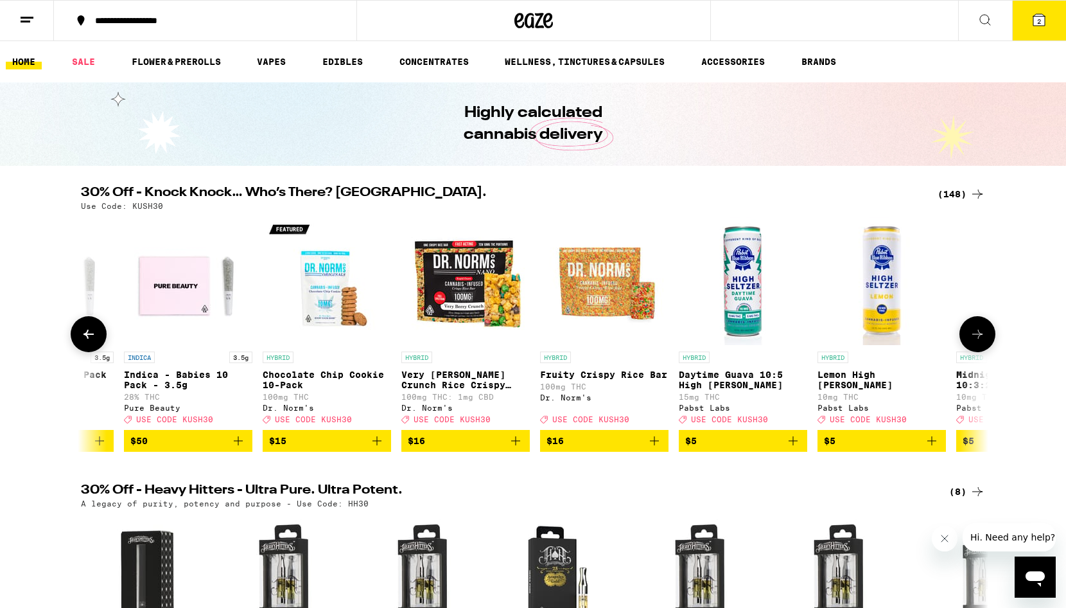
click at [981, 342] on icon at bounding box center [977, 333] width 15 height 15
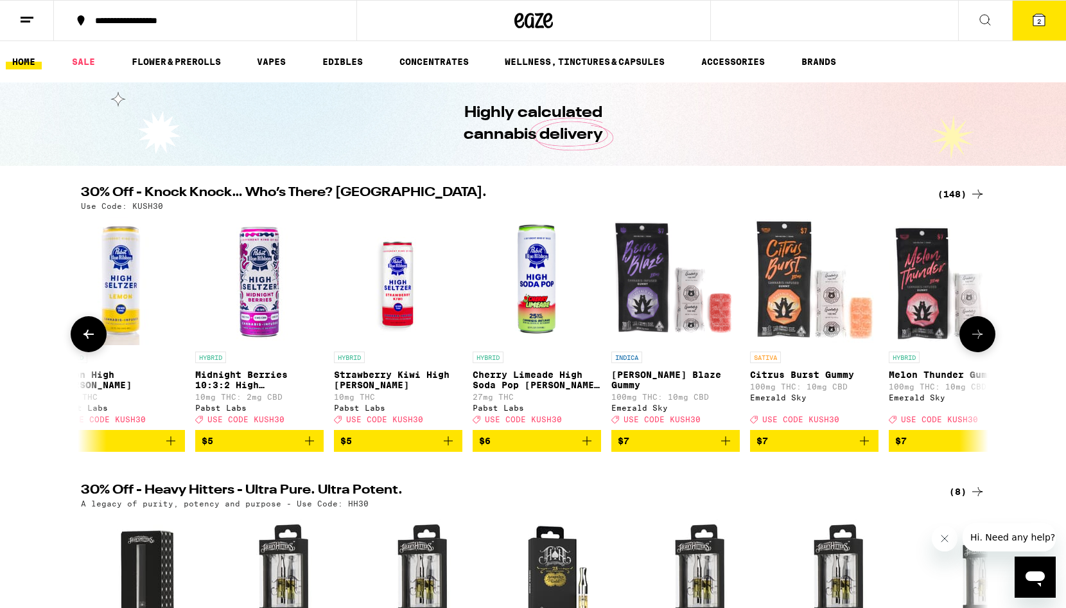
scroll to position [0, 1831]
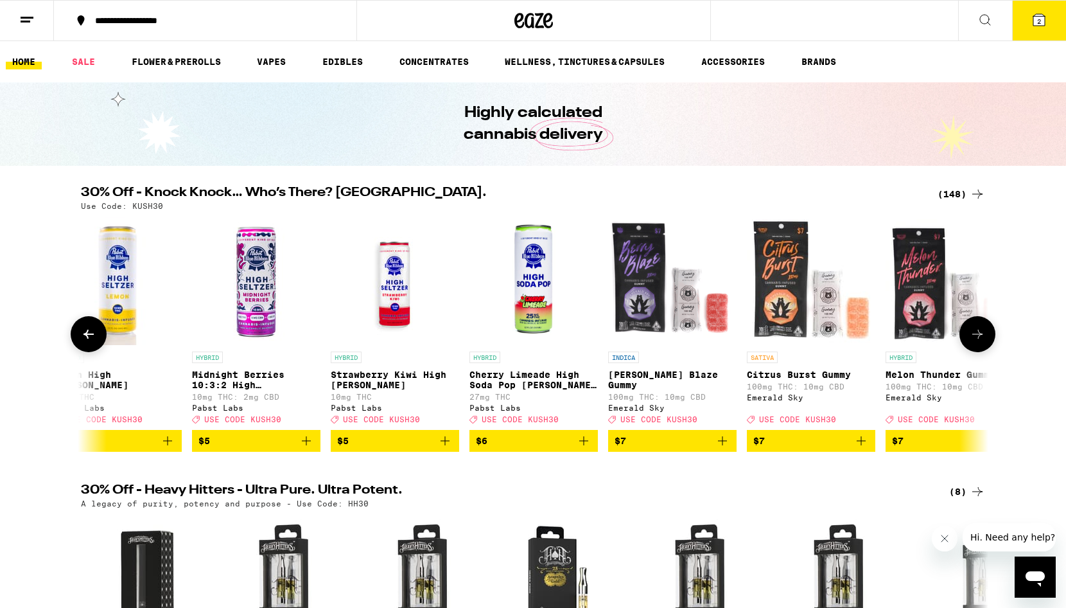
click at [981, 342] on icon at bounding box center [977, 333] width 15 height 15
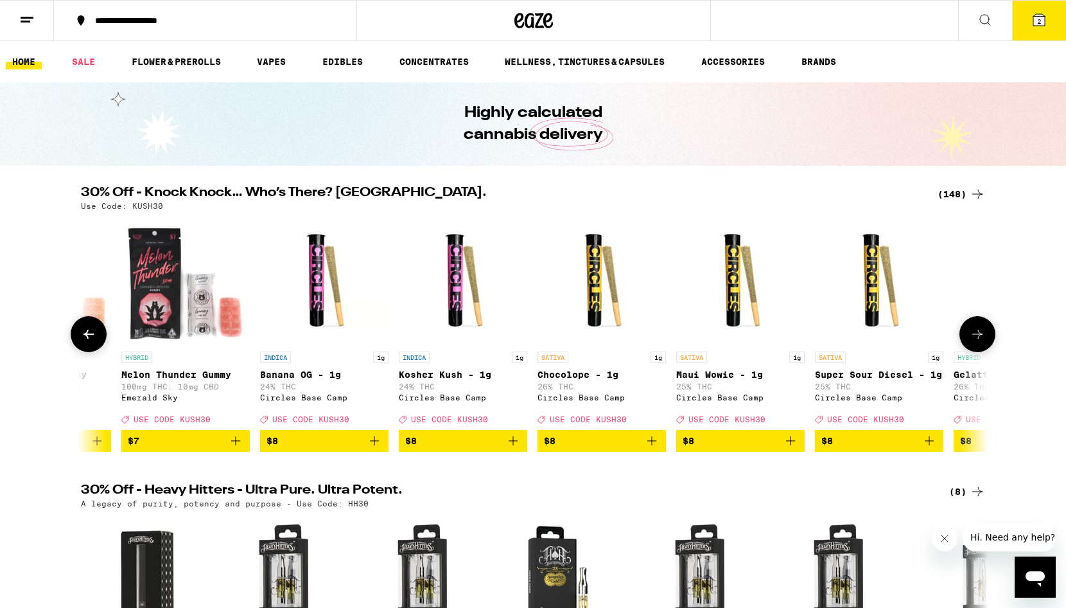
click at [981, 342] on icon at bounding box center [977, 333] width 15 height 15
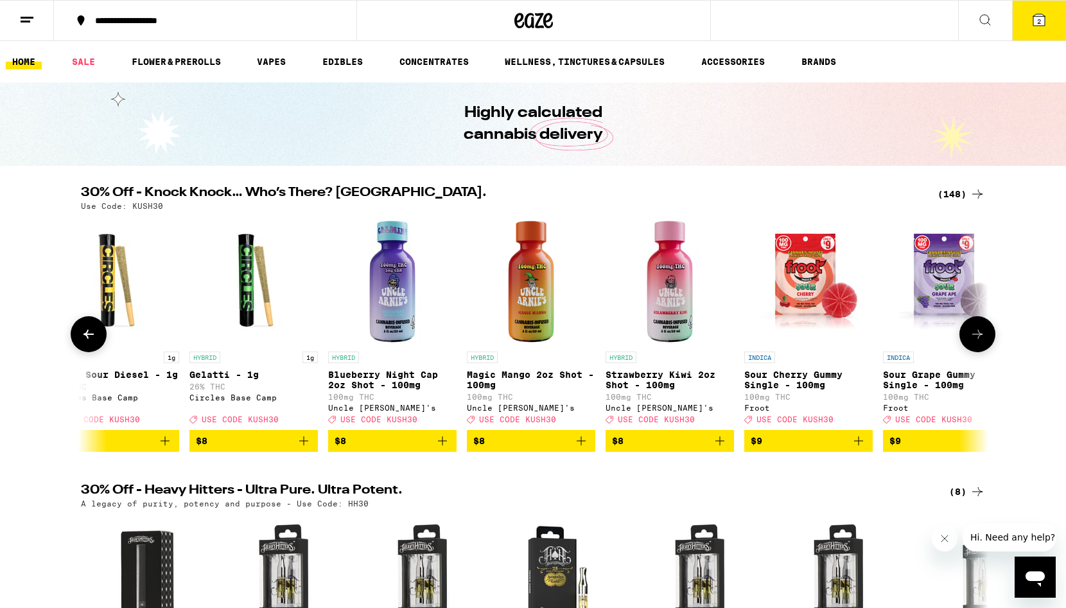
click at [981, 342] on icon at bounding box center [977, 333] width 15 height 15
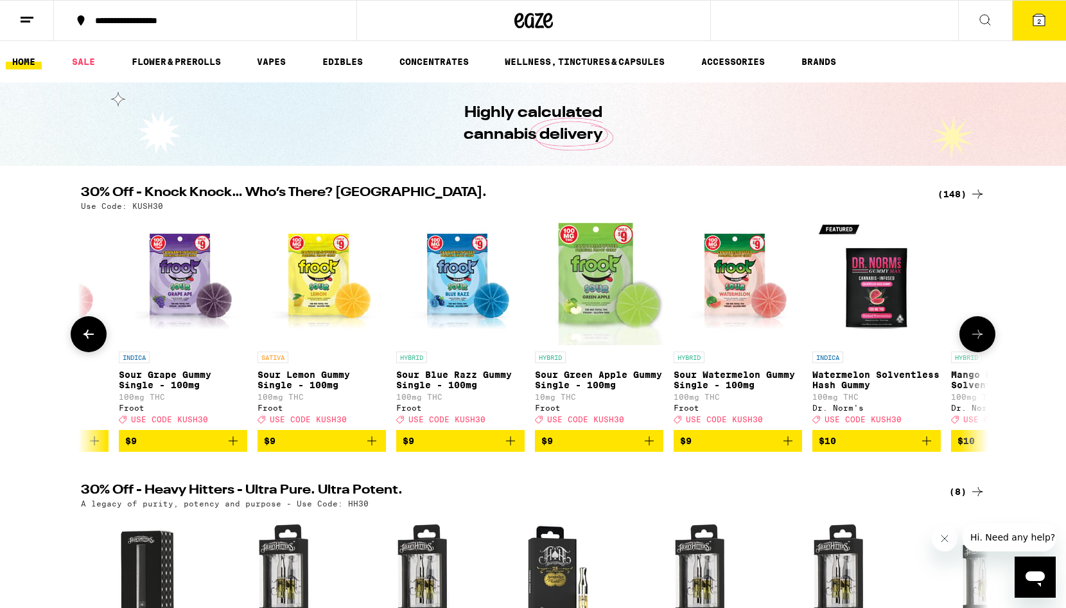
click at [981, 342] on icon at bounding box center [977, 333] width 15 height 15
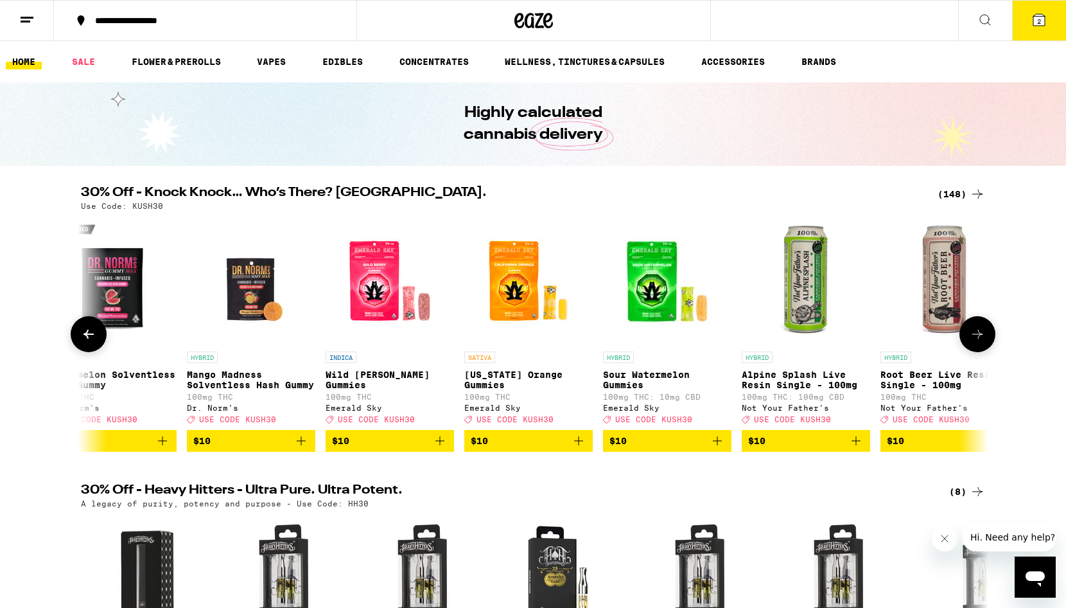
click at [981, 342] on icon at bounding box center [977, 333] width 15 height 15
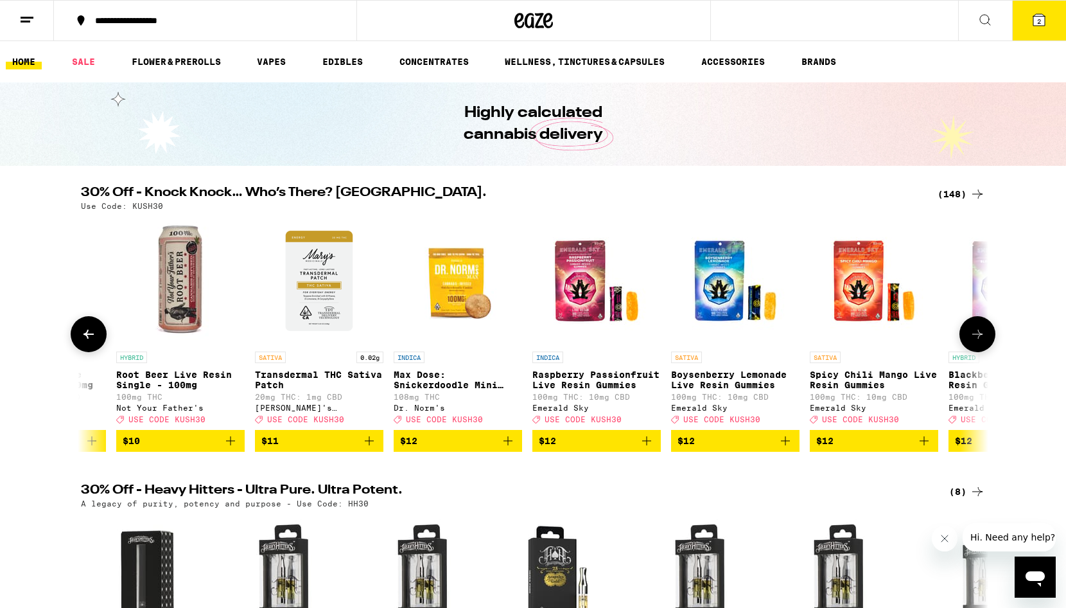
click at [981, 342] on icon at bounding box center [977, 333] width 15 height 15
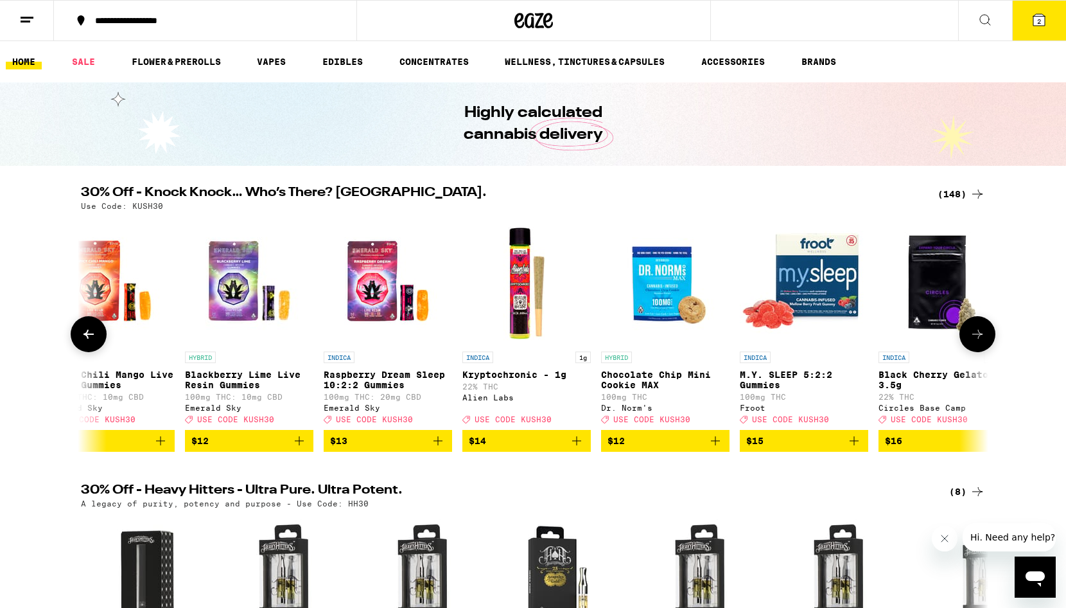
scroll to position [0, 6418]
click at [976, 342] on icon at bounding box center [977, 333] width 15 height 15
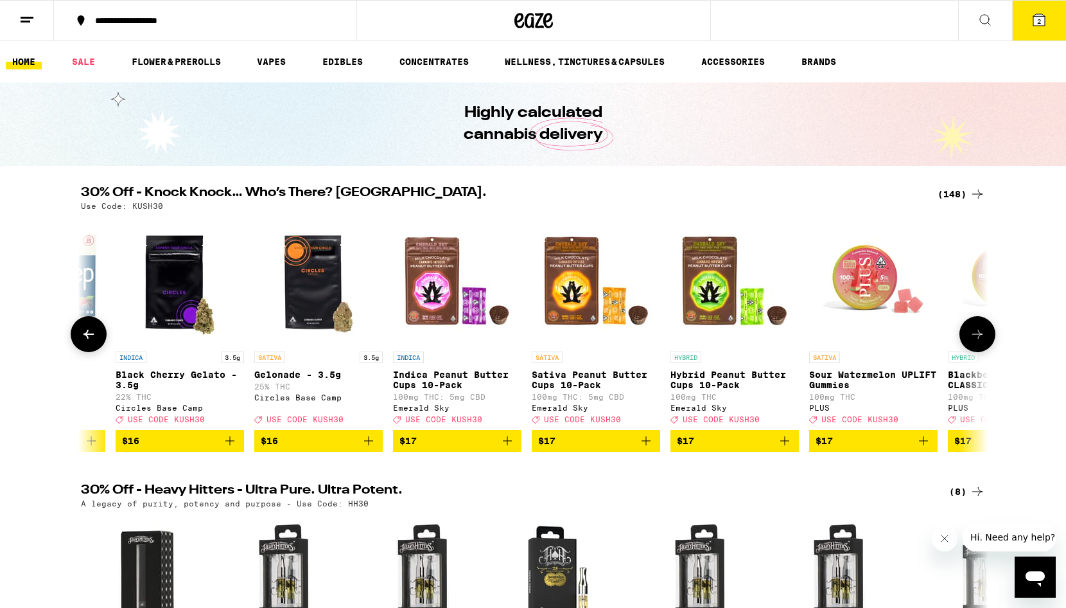
scroll to position [0, 7182]
